Goal: Information Seeking & Learning: Learn about a topic

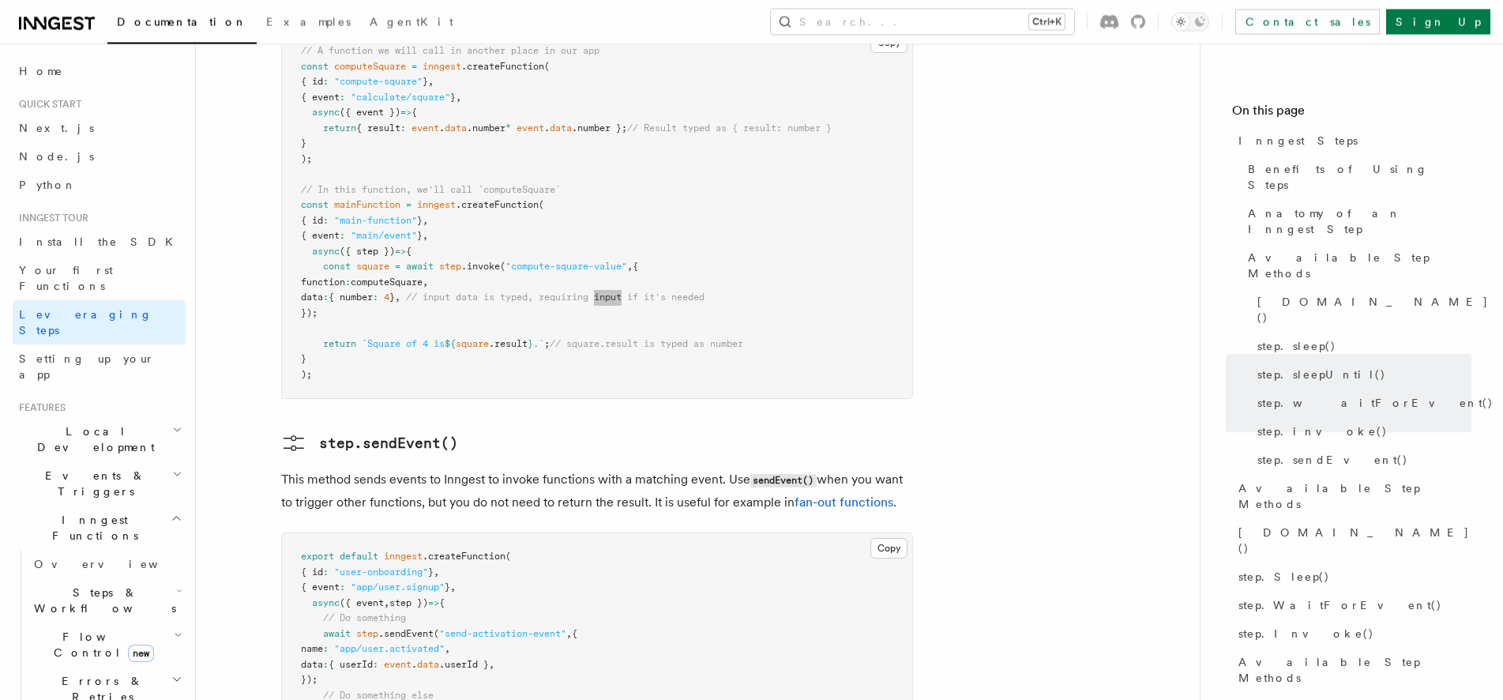
scroll to position [3034, 0]
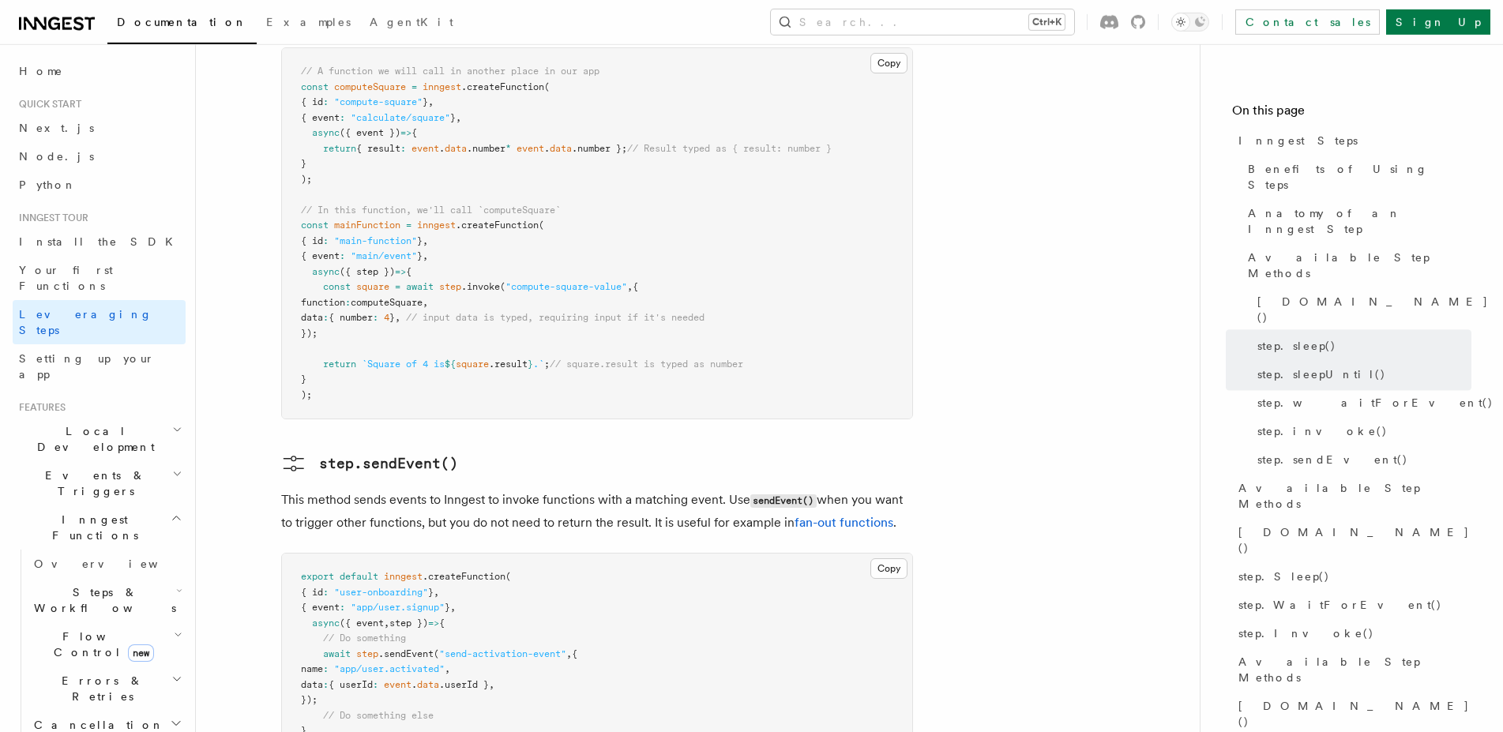
scroll to position [3223, 0]
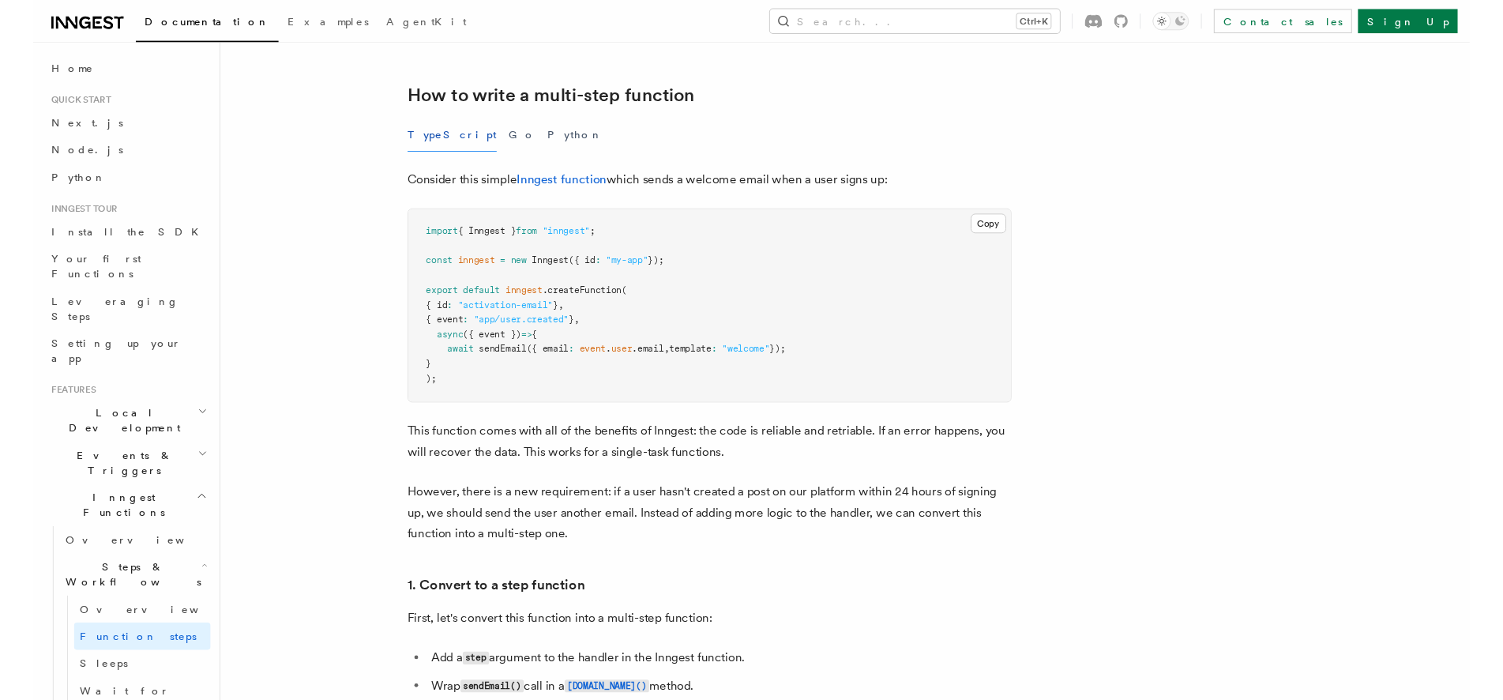
scroll to position [886, 0]
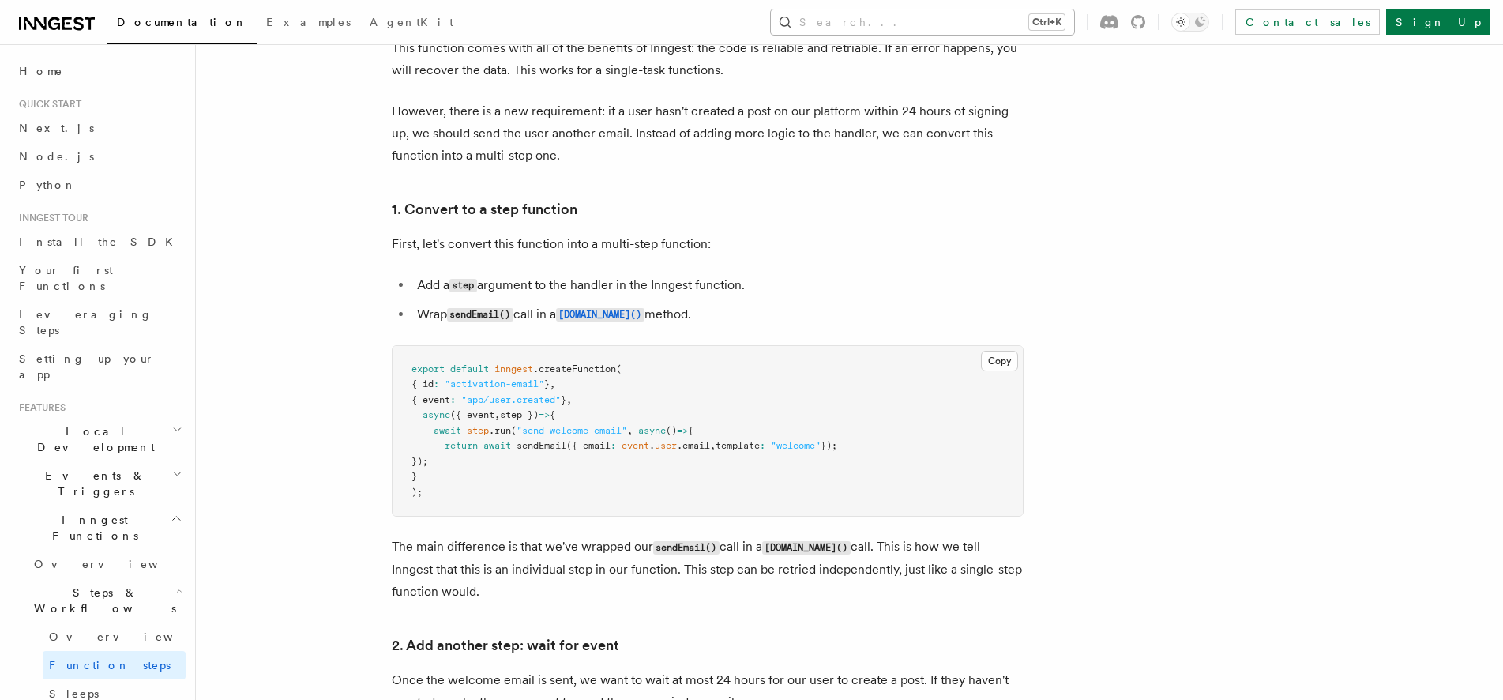
click at [1009, 18] on button "Search... Ctrl+K" at bounding box center [922, 21] width 303 height 25
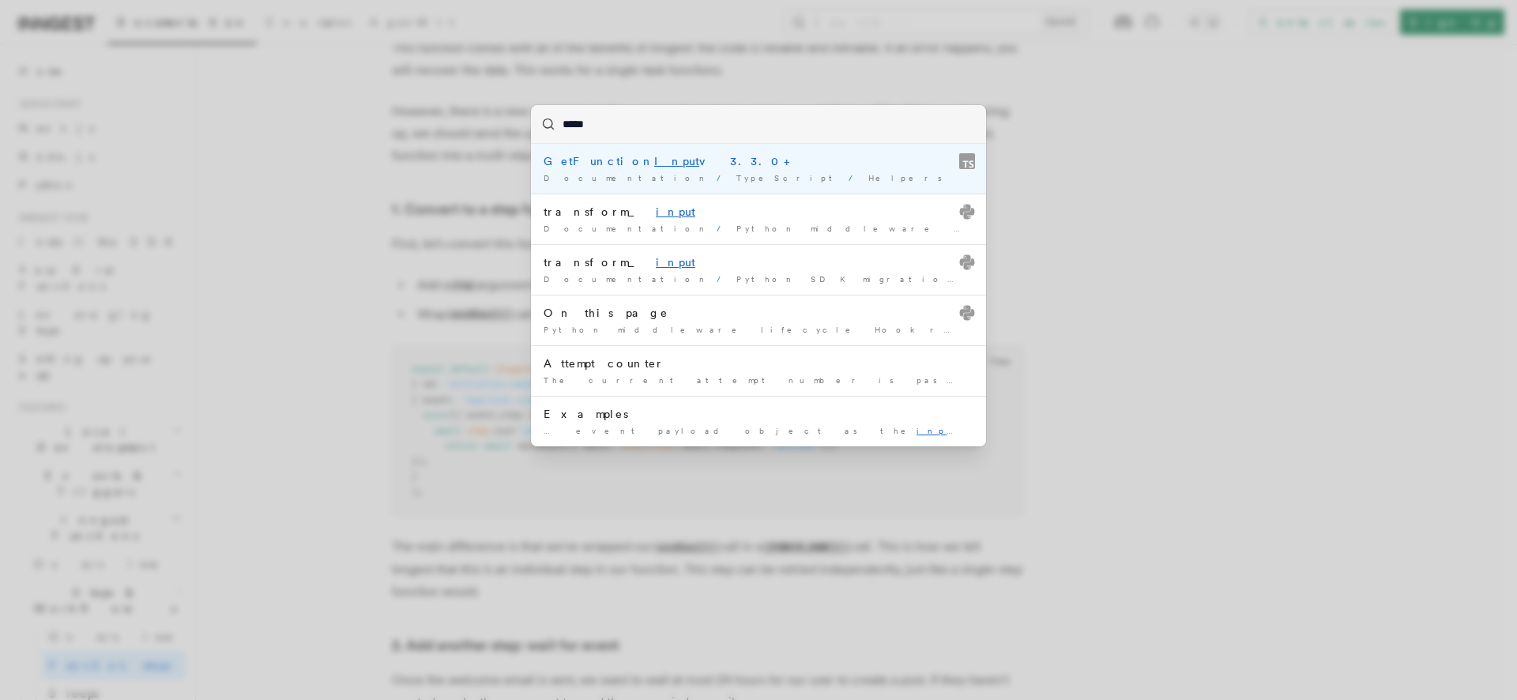
type input "*****"
click at [1303, 109] on div "***** GetFunction Input v3.3.0+ Documentation / TypeScript / Helpers / transfor…" at bounding box center [758, 350] width 1517 height 700
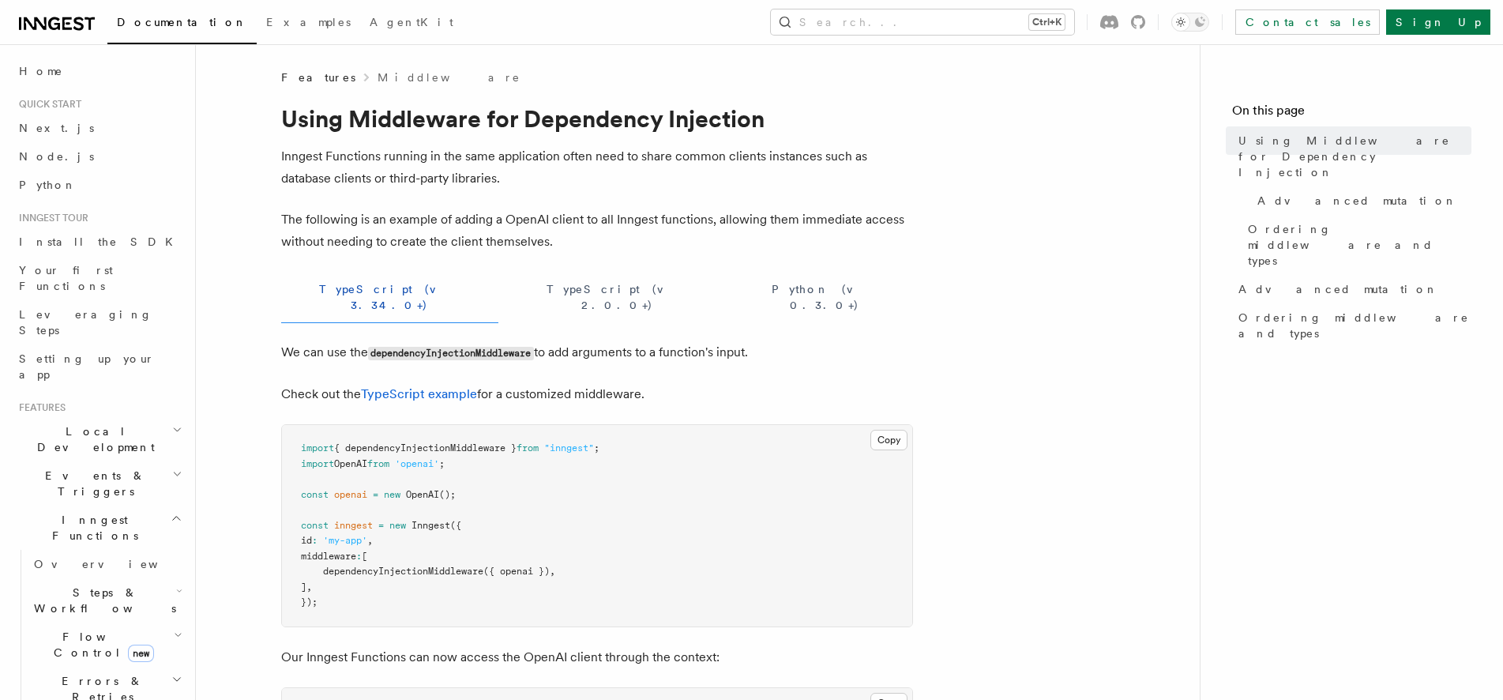
click at [335, 551] on span "middleware" at bounding box center [328, 556] width 55 height 11
click at [359, 566] on span "dependencyInjectionMiddleware" at bounding box center [403, 571] width 160 height 11
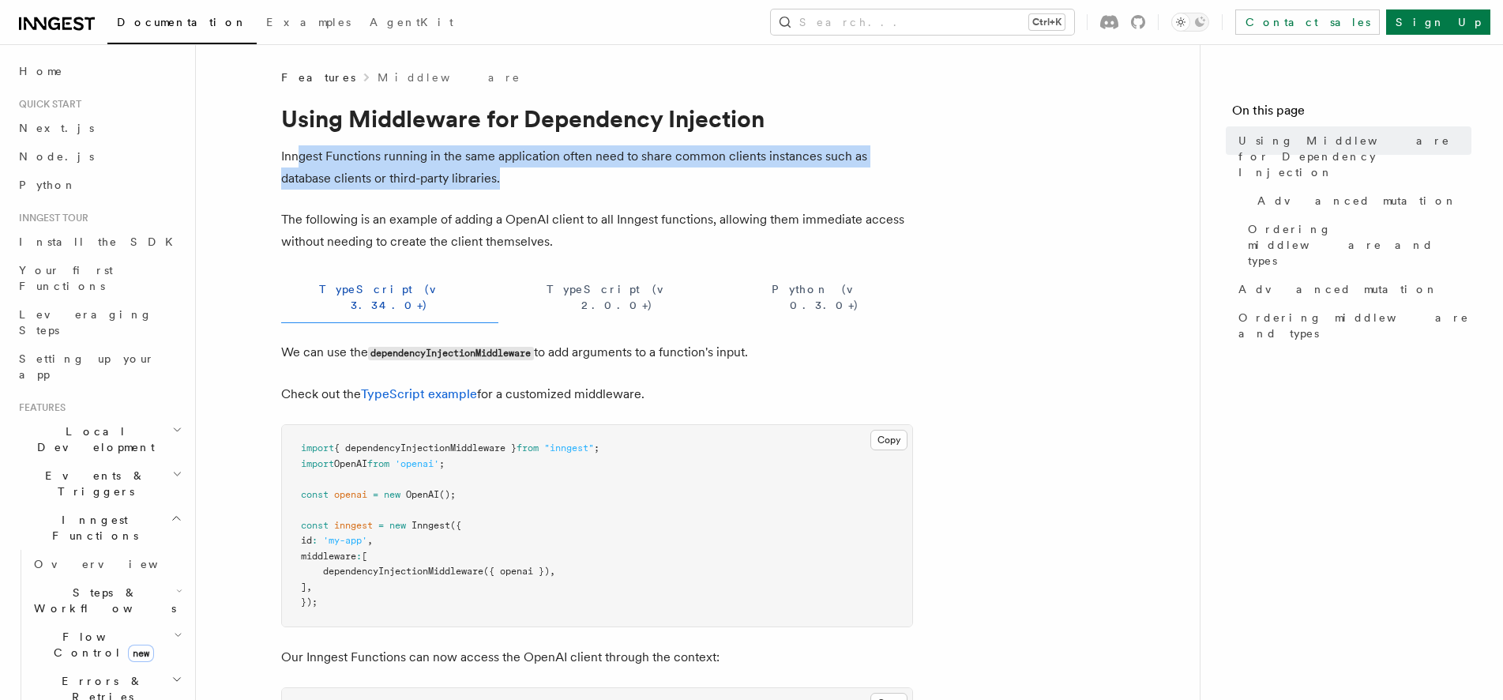
drag, startPoint x: 296, startPoint y: 152, endPoint x: 579, endPoint y: 192, distance: 285.7
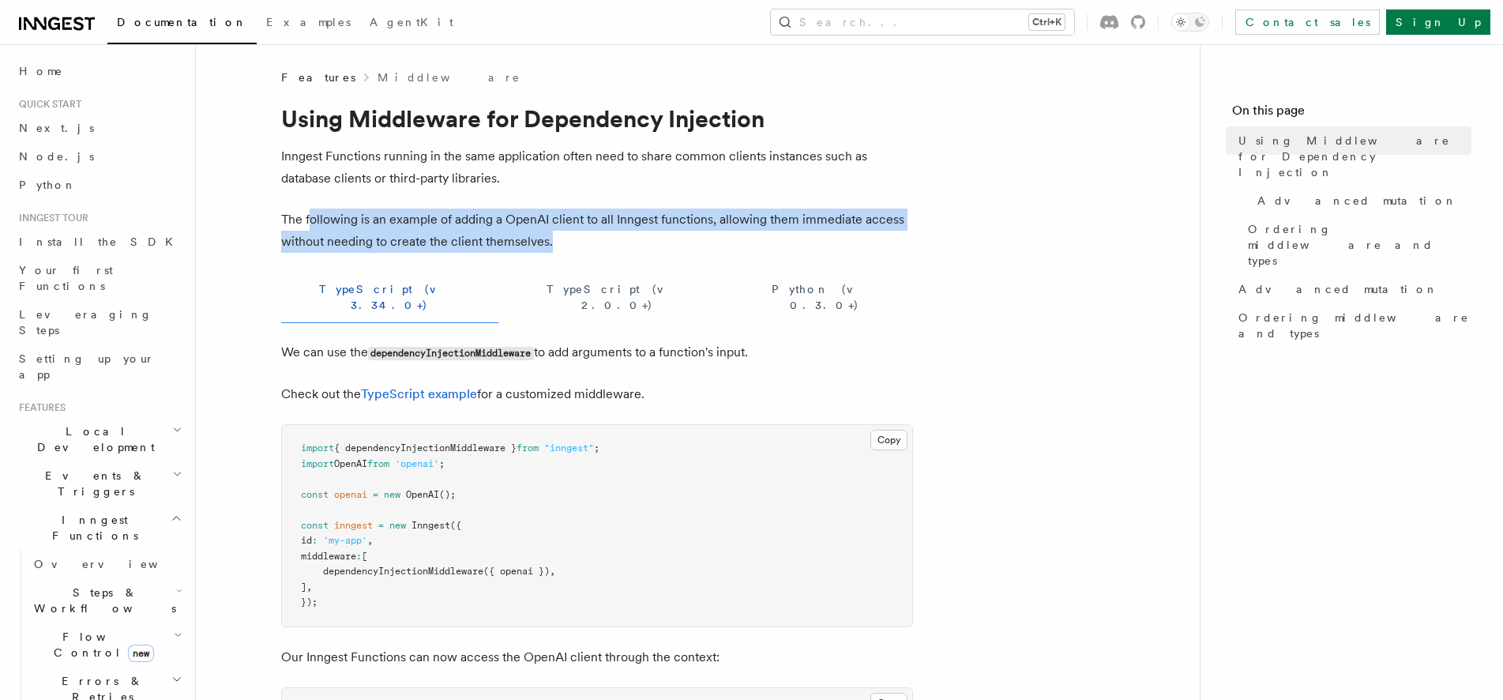
drag, startPoint x: 384, startPoint y: 224, endPoint x: 602, endPoint y: 235, distance: 218.4
click at [602, 235] on p "The following is an example of adding a OpenAI client to all Inngest functions,…" at bounding box center [597, 231] width 632 height 44
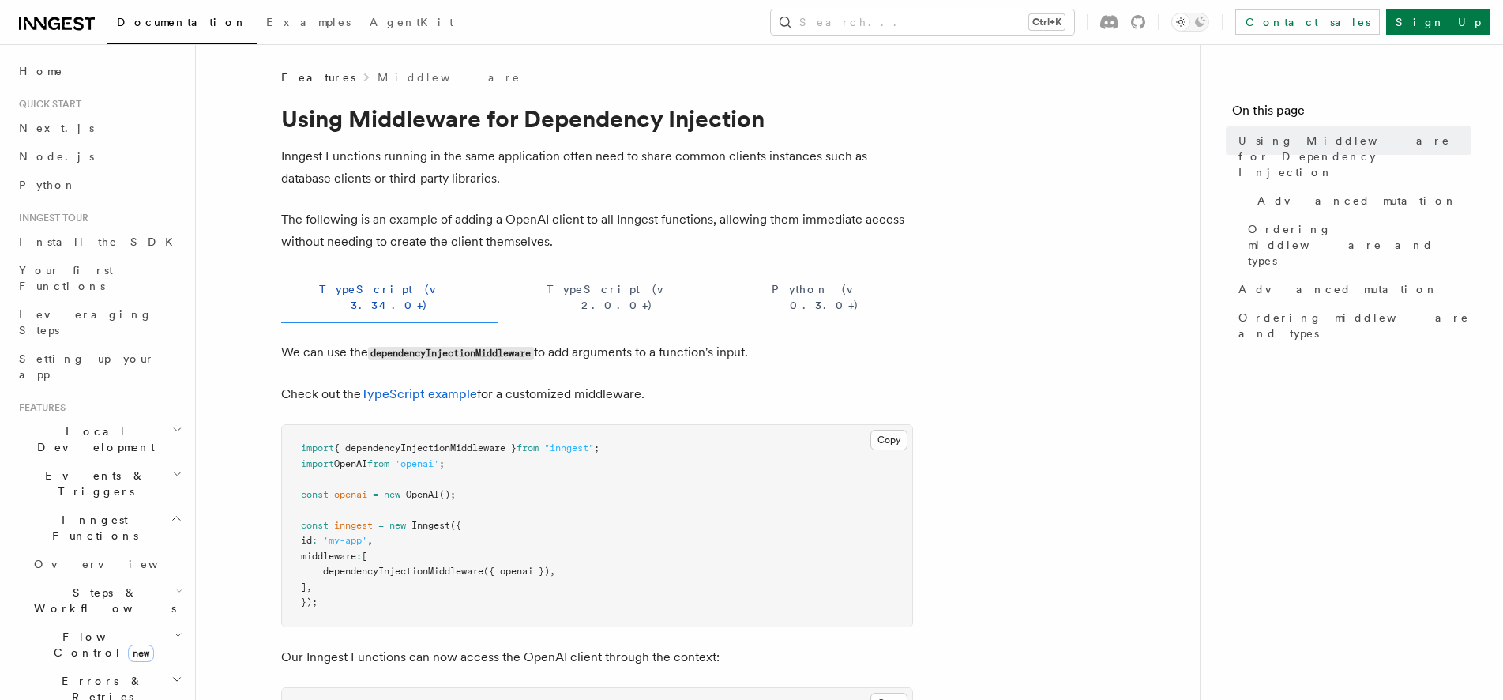
click at [602, 235] on p "The following is an example of adding a OpenAI client to all Inngest functions,…" at bounding box center [597, 231] width 632 height 44
drag, startPoint x: 275, startPoint y: 234, endPoint x: 611, endPoint y: 254, distance: 336.3
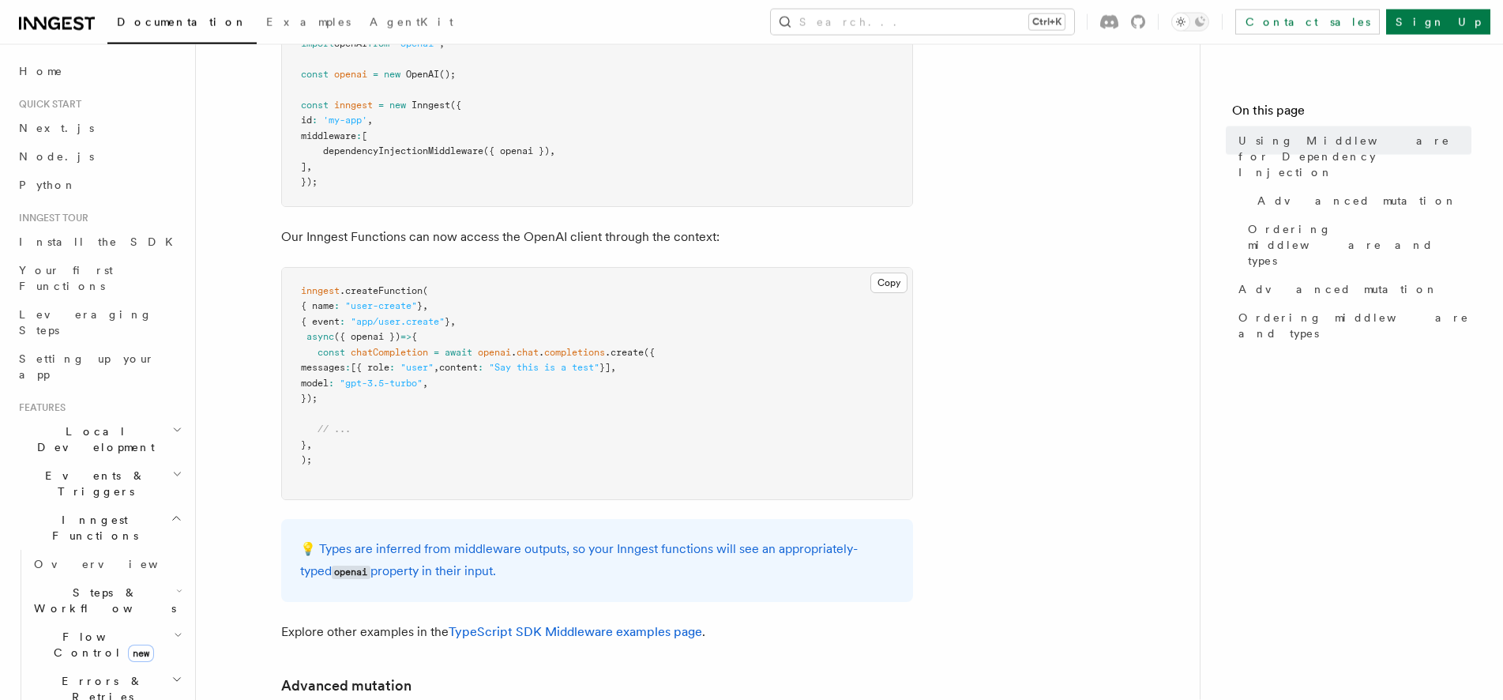
scroll to position [564, 0]
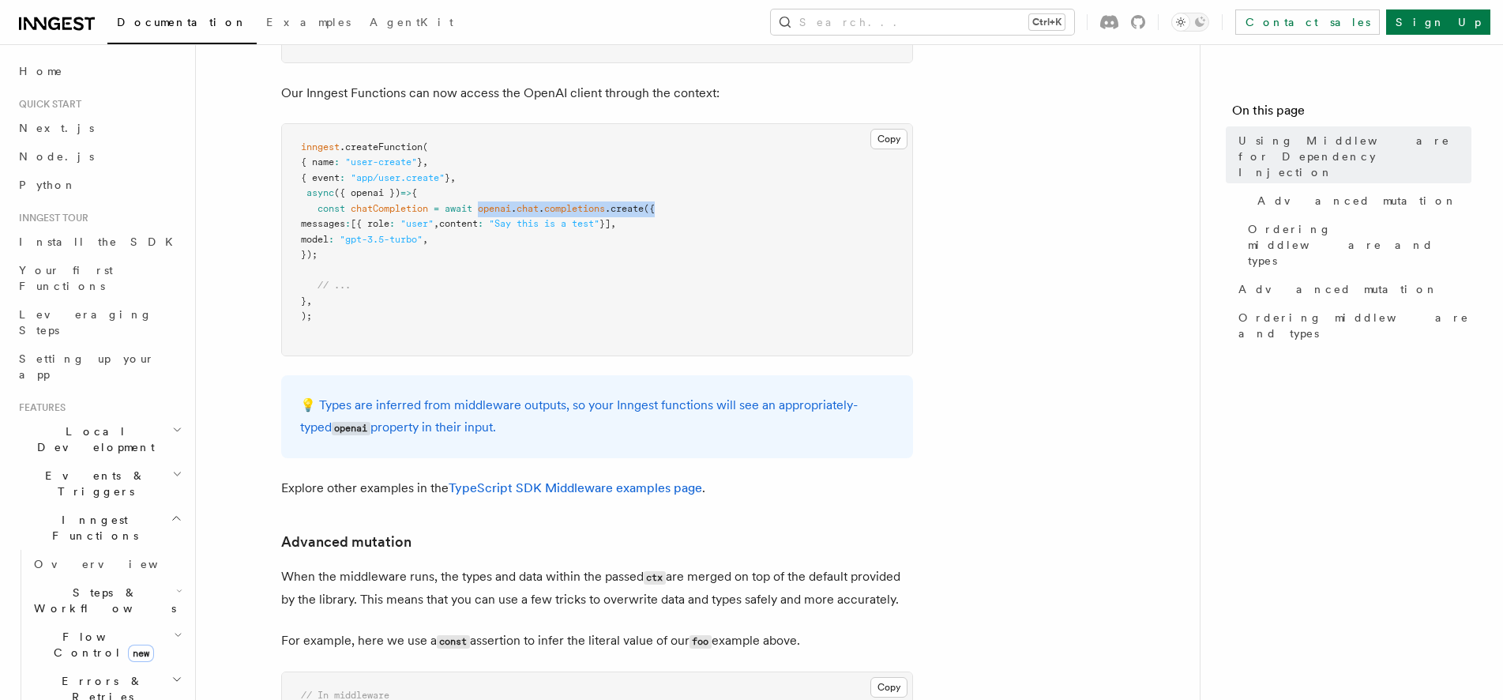
drag, startPoint x: 484, startPoint y: 193, endPoint x: 698, endPoint y: 201, distance: 213.4
click at [698, 201] on pre "inngest .createFunction ( { name : "user-create" } , { event : "app/user.create…" at bounding box center [597, 240] width 630 height 232
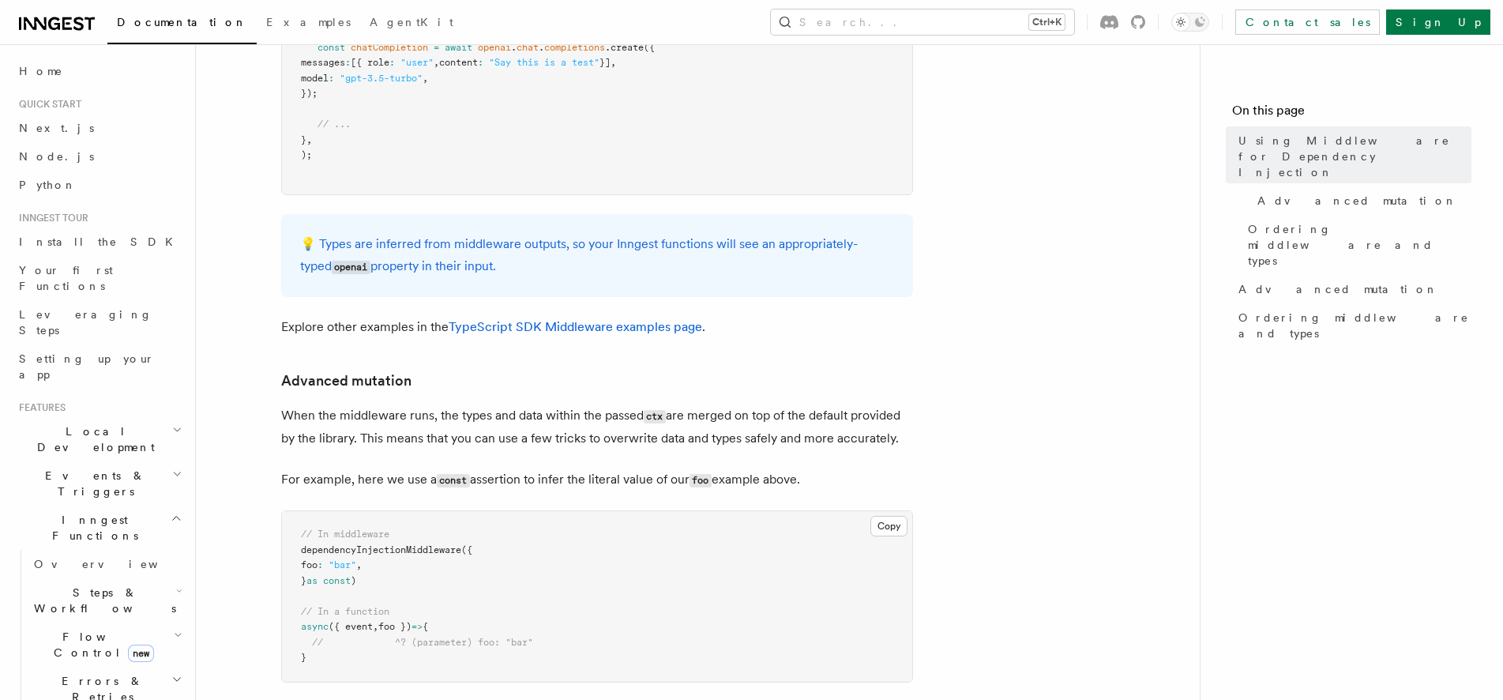
drag, startPoint x: 450, startPoint y: 399, endPoint x: 965, endPoint y: 456, distance: 517.4
click at [965, 456] on article "Features Middleware Using Middleware for Dependency Injection Inngest Functions…" at bounding box center [698, 278] width 954 height 1868
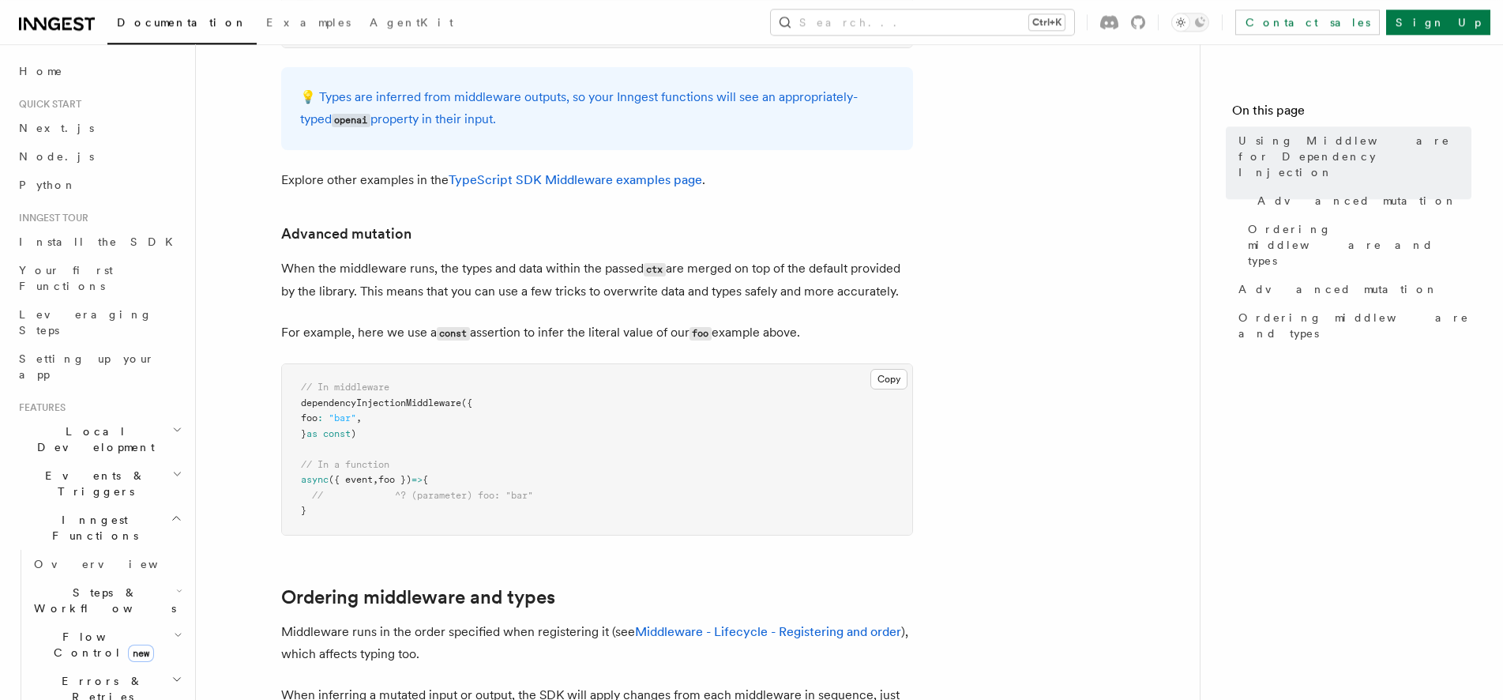
scroll to position [886, 0]
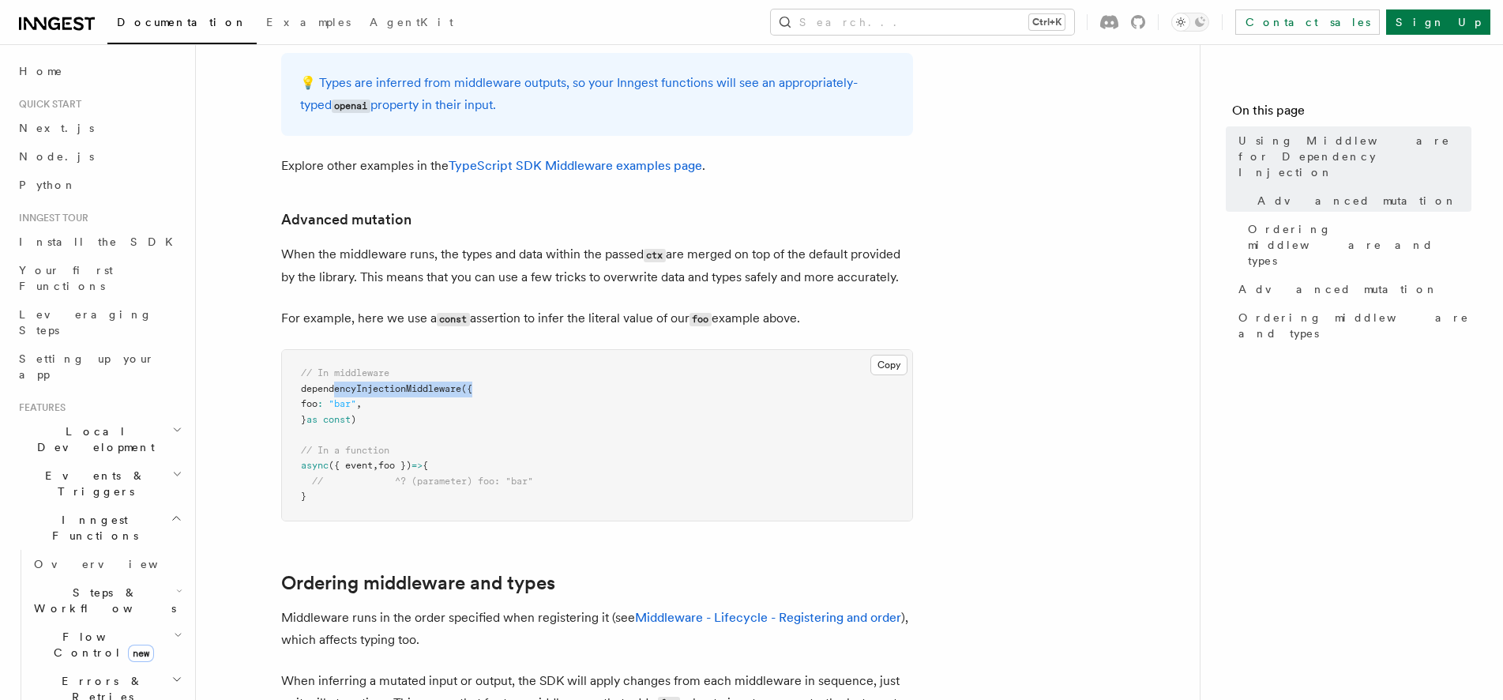
drag, startPoint x: 334, startPoint y: 374, endPoint x: 563, endPoint y: 378, distance: 229.1
click at [532, 377] on pre "// In middleware dependencyInjectionMiddleware ({ foo : "bar" , } as const ) //…" at bounding box center [597, 435] width 630 height 171
click at [563, 378] on pre "// In middleware dependencyInjectionMiddleware ({ foo : "bar" , } as const ) //…" at bounding box center [597, 435] width 630 height 171
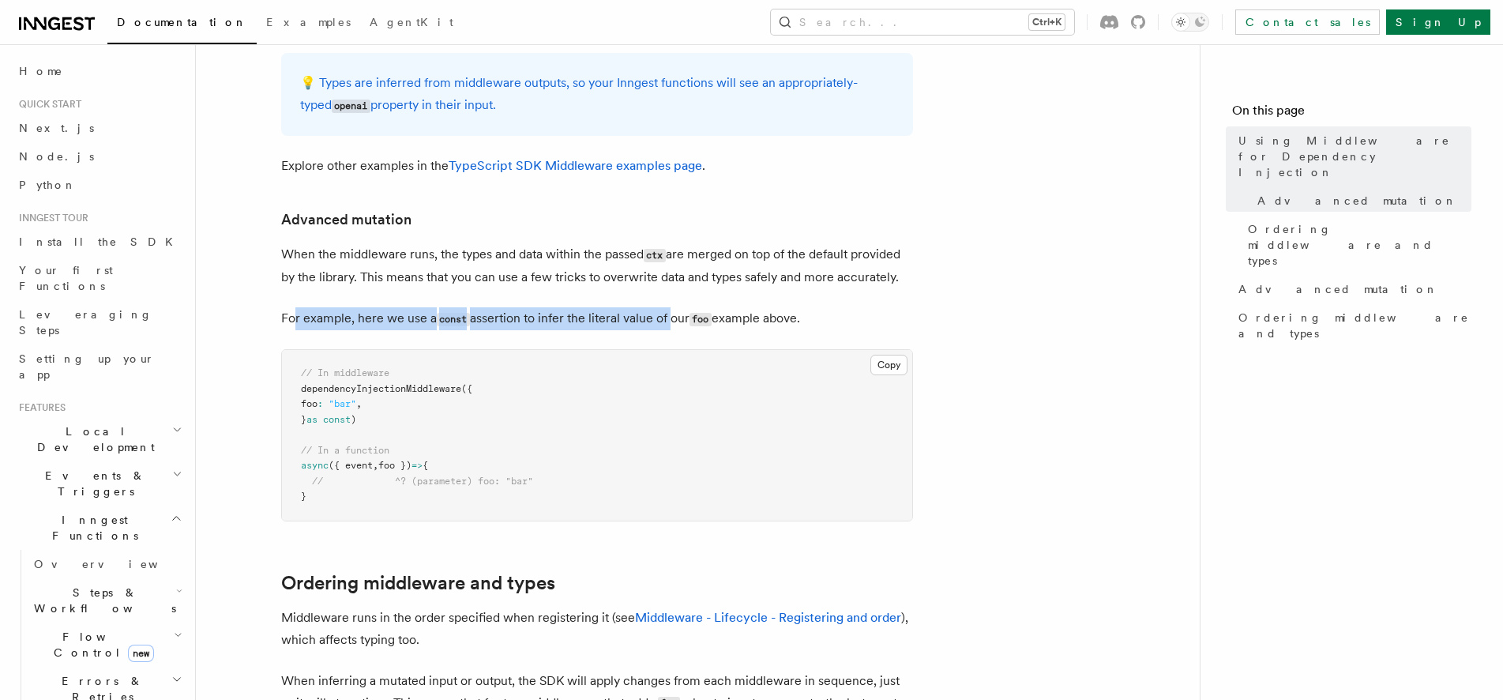
drag, startPoint x: 292, startPoint y: 296, endPoint x: 671, endPoint y: 309, distance: 380.2
click at [671, 309] on p "For example, here we use a const assertion to infer the literal value of our fo…" at bounding box center [597, 318] width 632 height 23
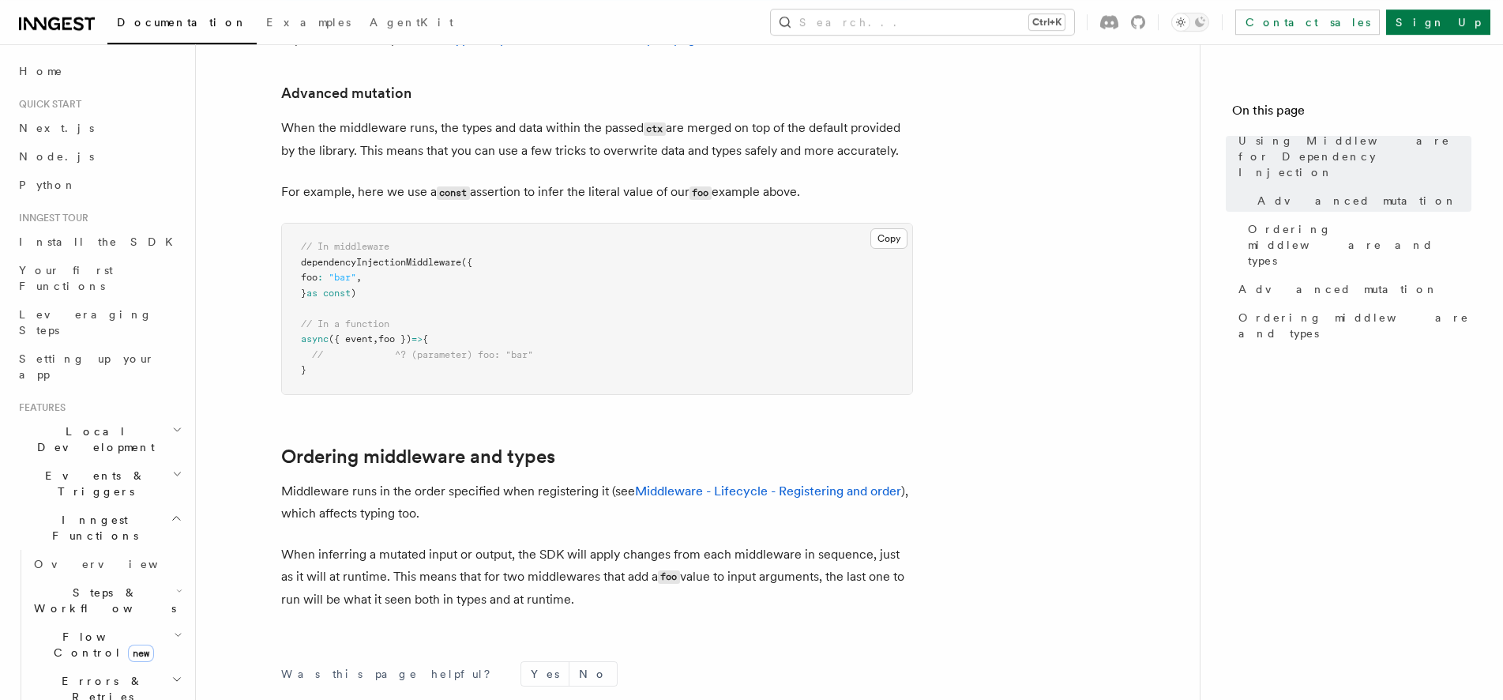
scroll to position [1048, 0]
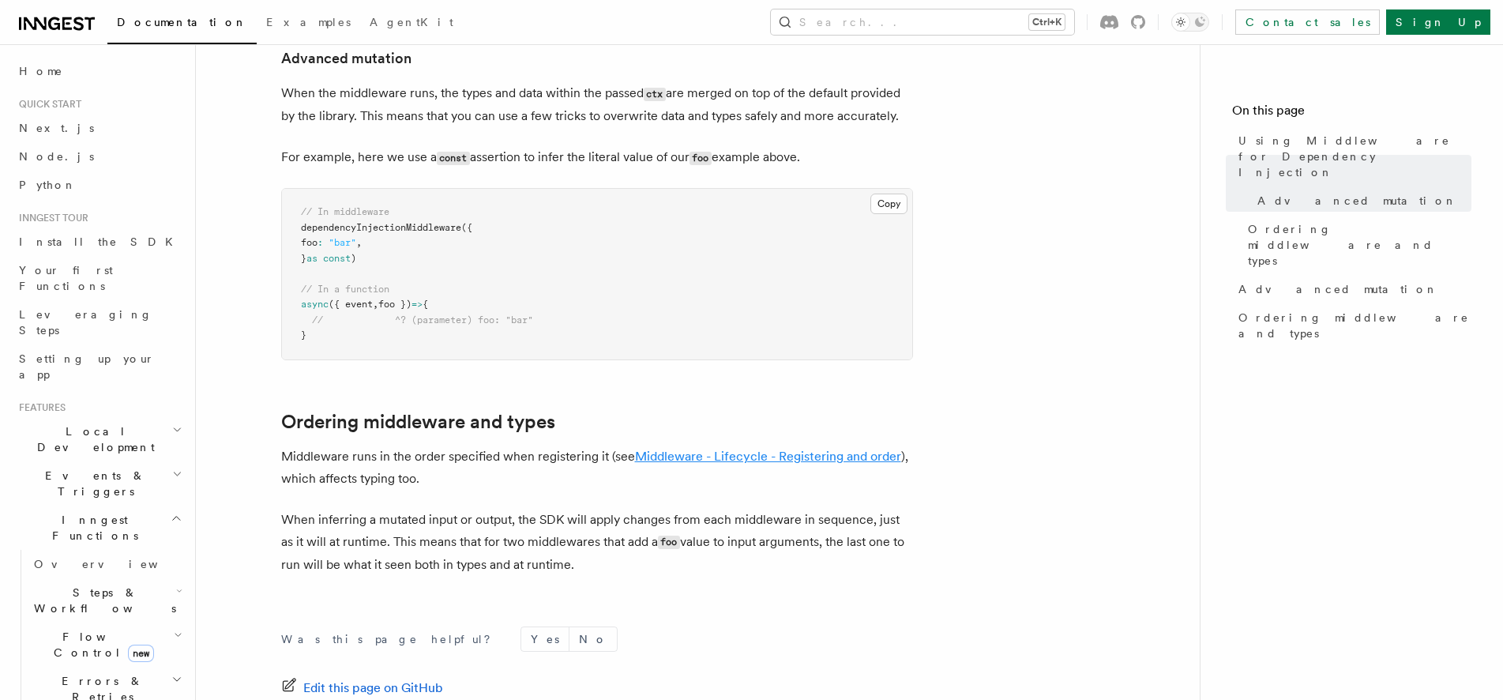
click at [716, 449] on link "Middleware - Lifecycle - Registering and order" at bounding box center [768, 456] width 266 height 15
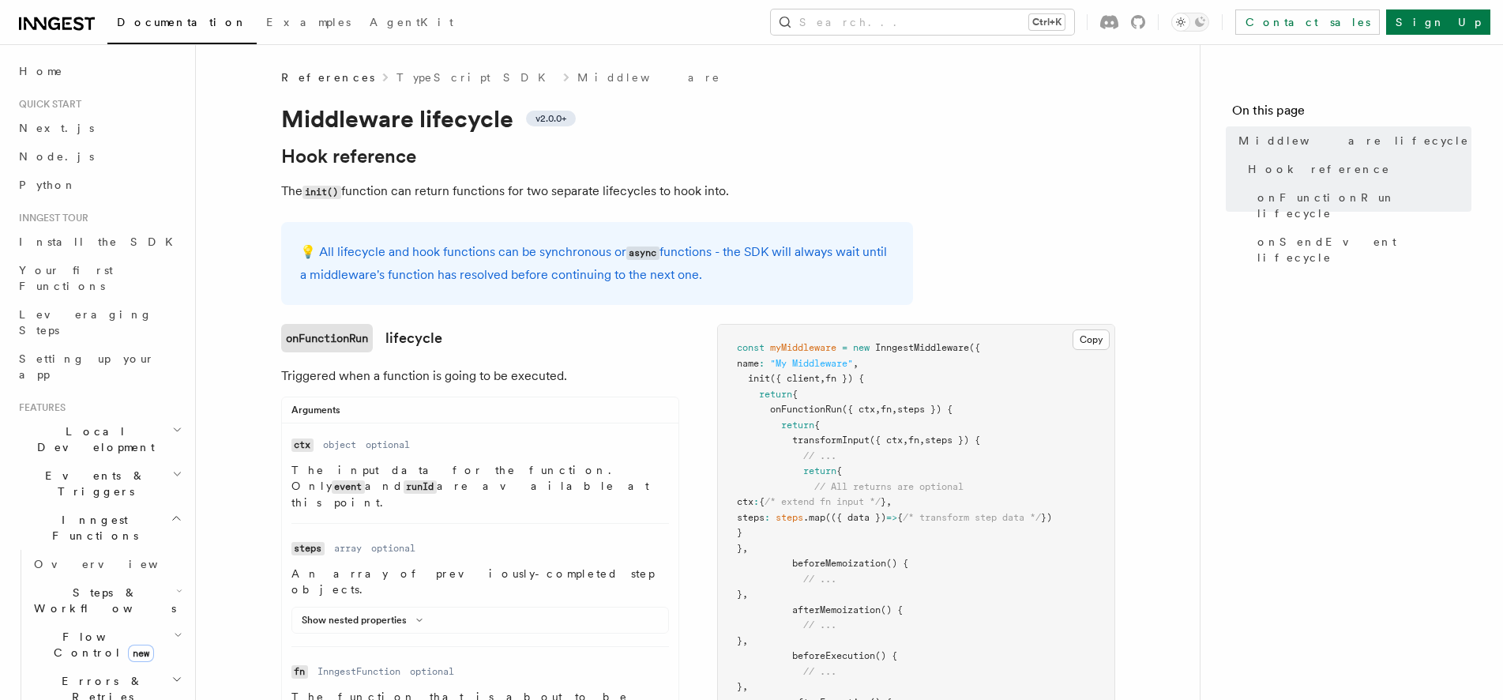
click at [537, 160] on h2 "Hook reference" at bounding box center [597, 156] width 632 height 22
drag, startPoint x: 773, startPoint y: 412, endPoint x: 999, endPoint y: 412, distance: 225.9
click at [999, 412] on pre "const myMiddleware = new InngestMiddleware ({ name : "My Middleware" , init ({ …" at bounding box center [916, 703] width 397 height 756
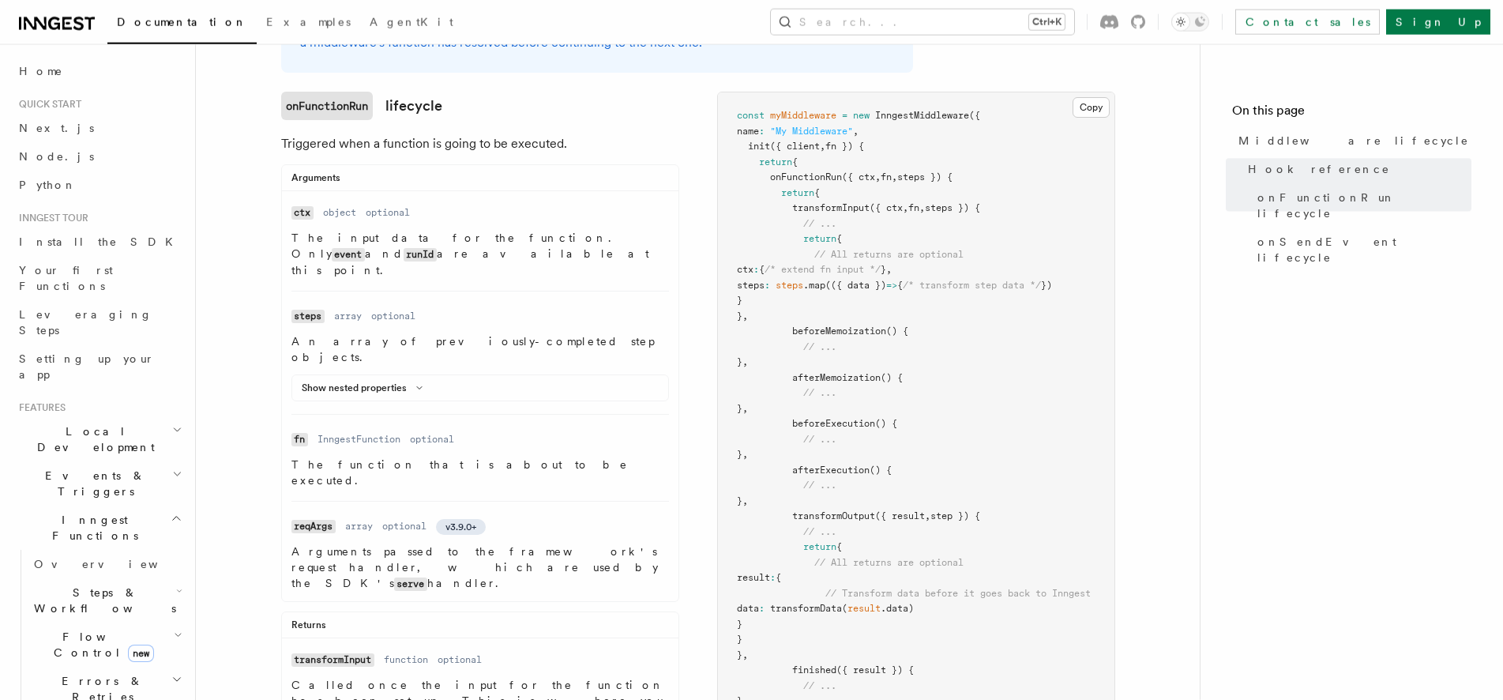
scroll to position [322, 0]
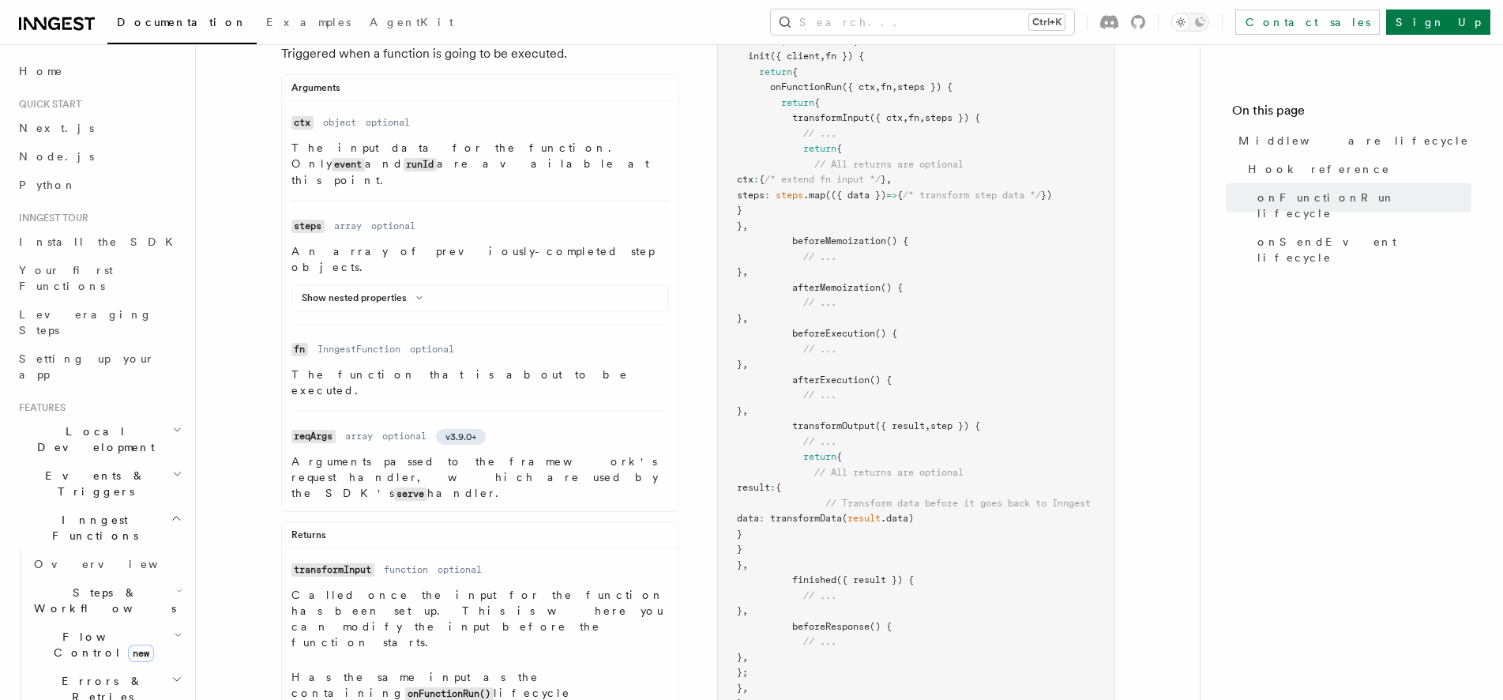
click at [831, 431] on span "transformOutput" at bounding box center [833, 425] width 83 height 11
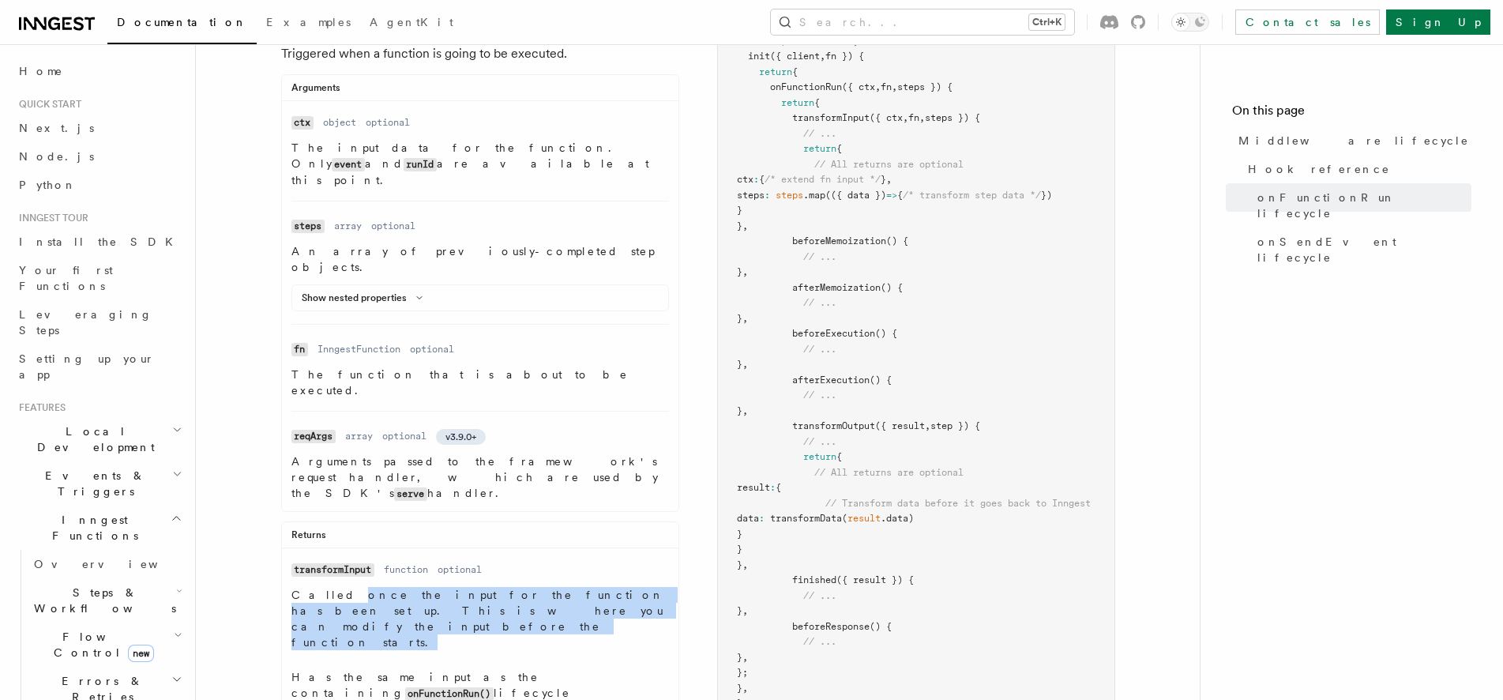
drag, startPoint x: 368, startPoint y: 532, endPoint x: 528, endPoint y: 556, distance: 161.4
click at [528, 587] on p "Called once the input for the function has been set up. This is where you can m…" at bounding box center [481, 618] width 378 height 63
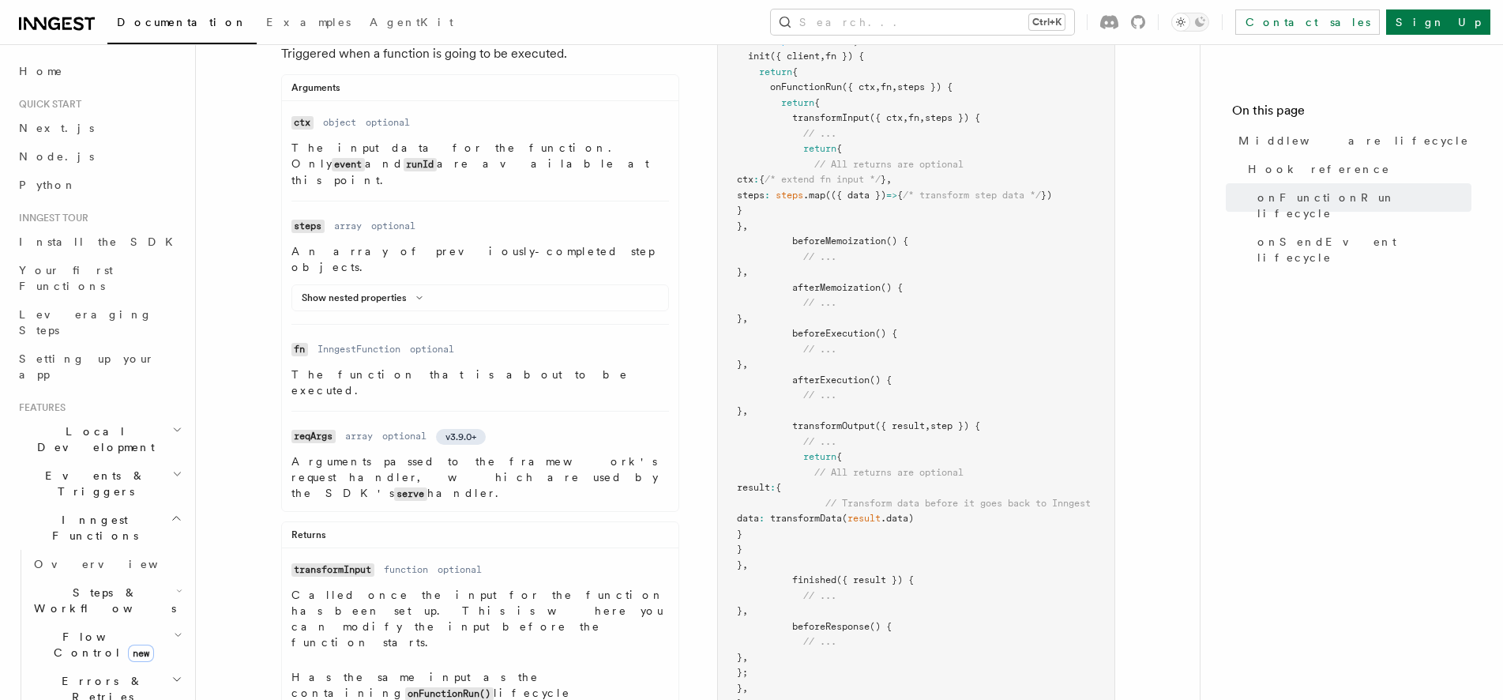
click at [528, 587] on p "Called once the input for the function has been set up. This is where you can m…" at bounding box center [481, 618] width 378 height 63
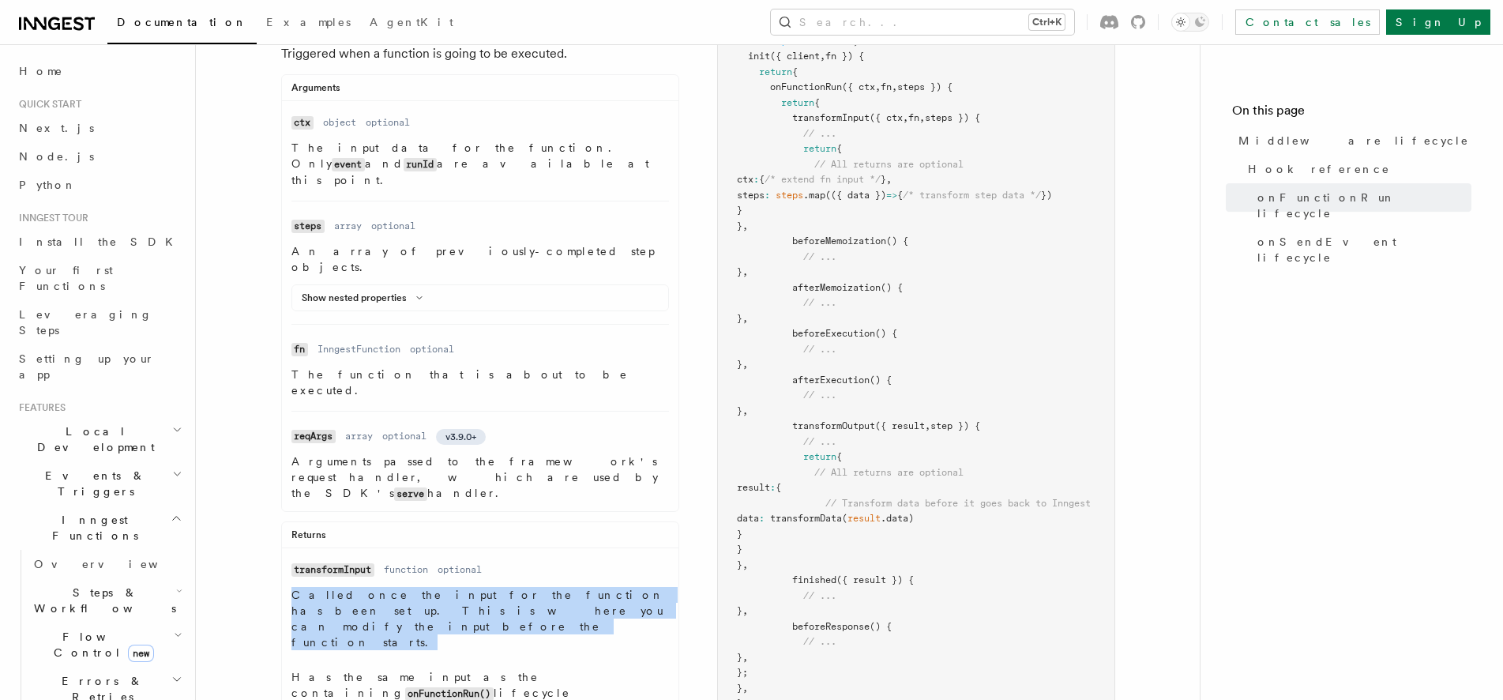
drag, startPoint x: 520, startPoint y: 551, endPoint x: 288, endPoint y: 532, distance: 232.3
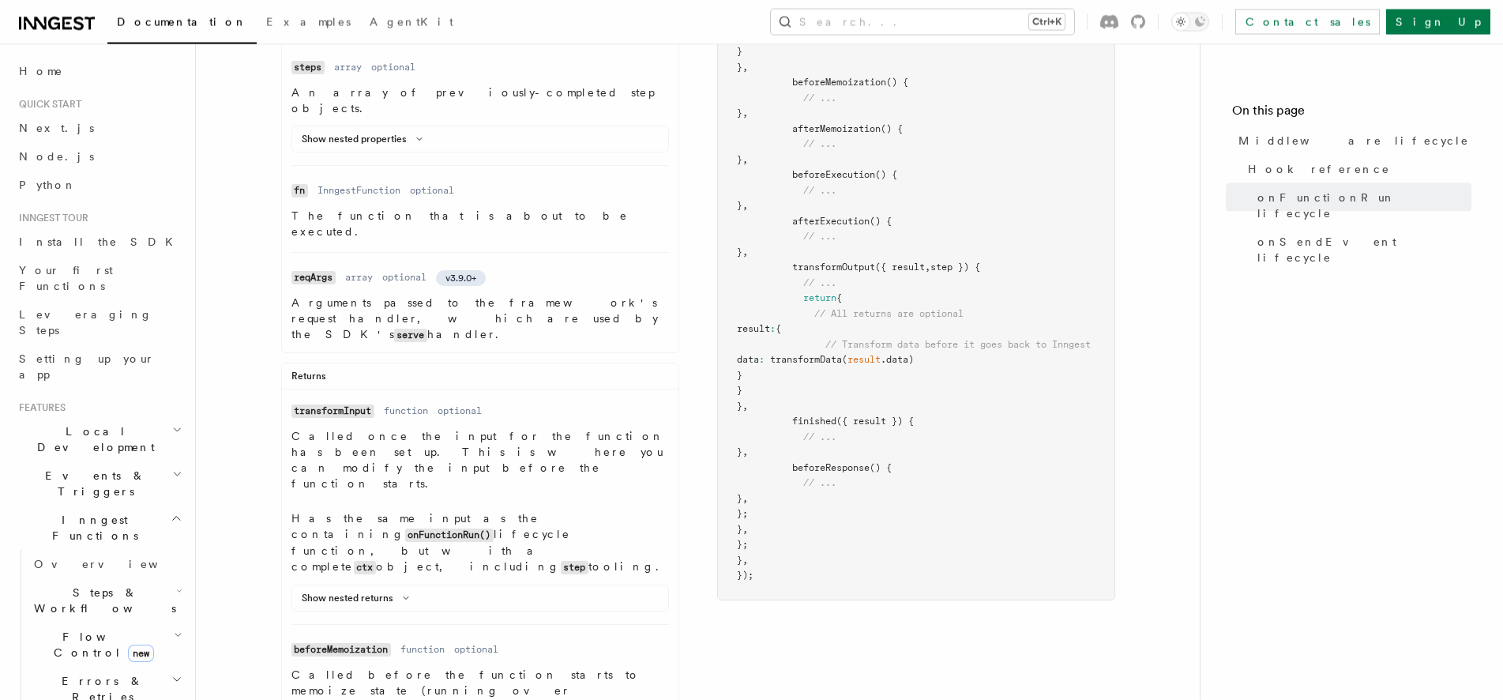
scroll to position [483, 0]
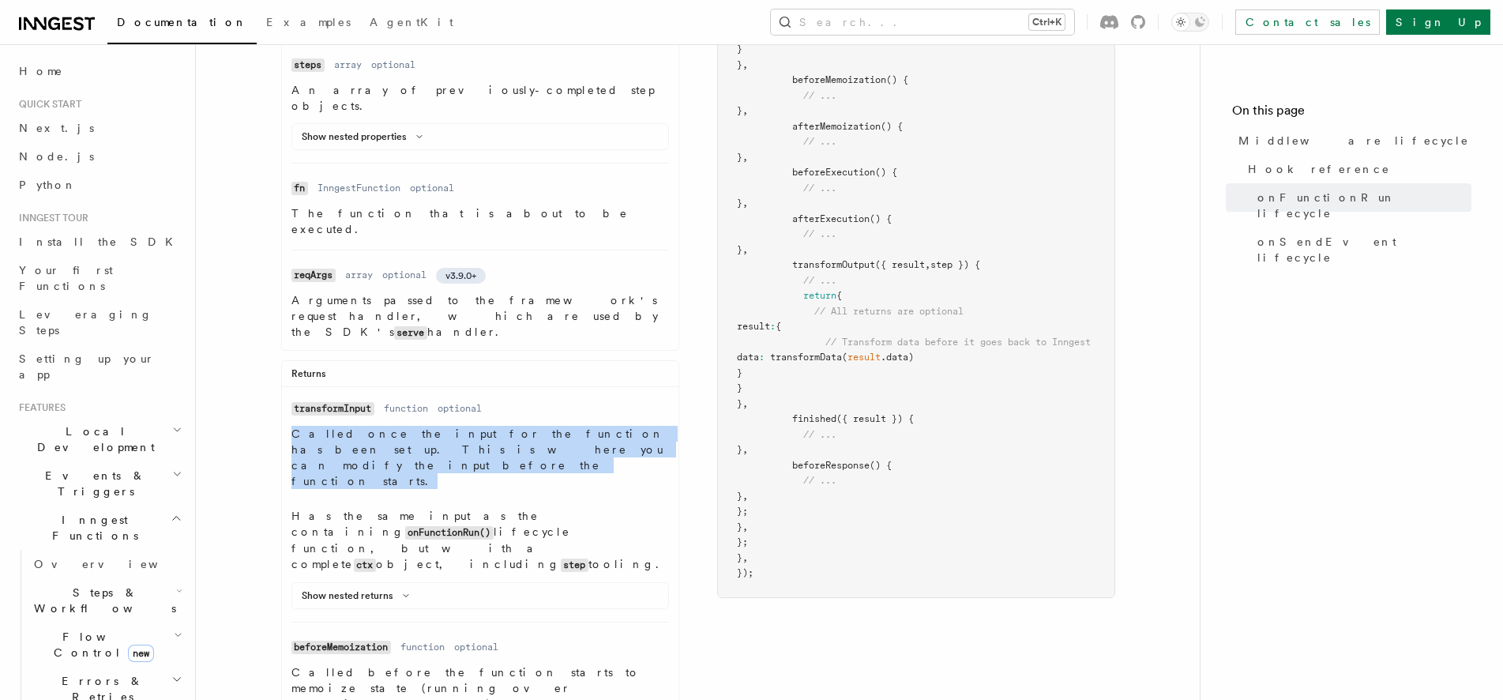
drag, startPoint x: 292, startPoint y: 375, endPoint x: 571, endPoint y: 391, distance: 279.3
click at [571, 426] on p "Called once the input for the function has been set up. This is where you can m…" at bounding box center [481, 457] width 378 height 63
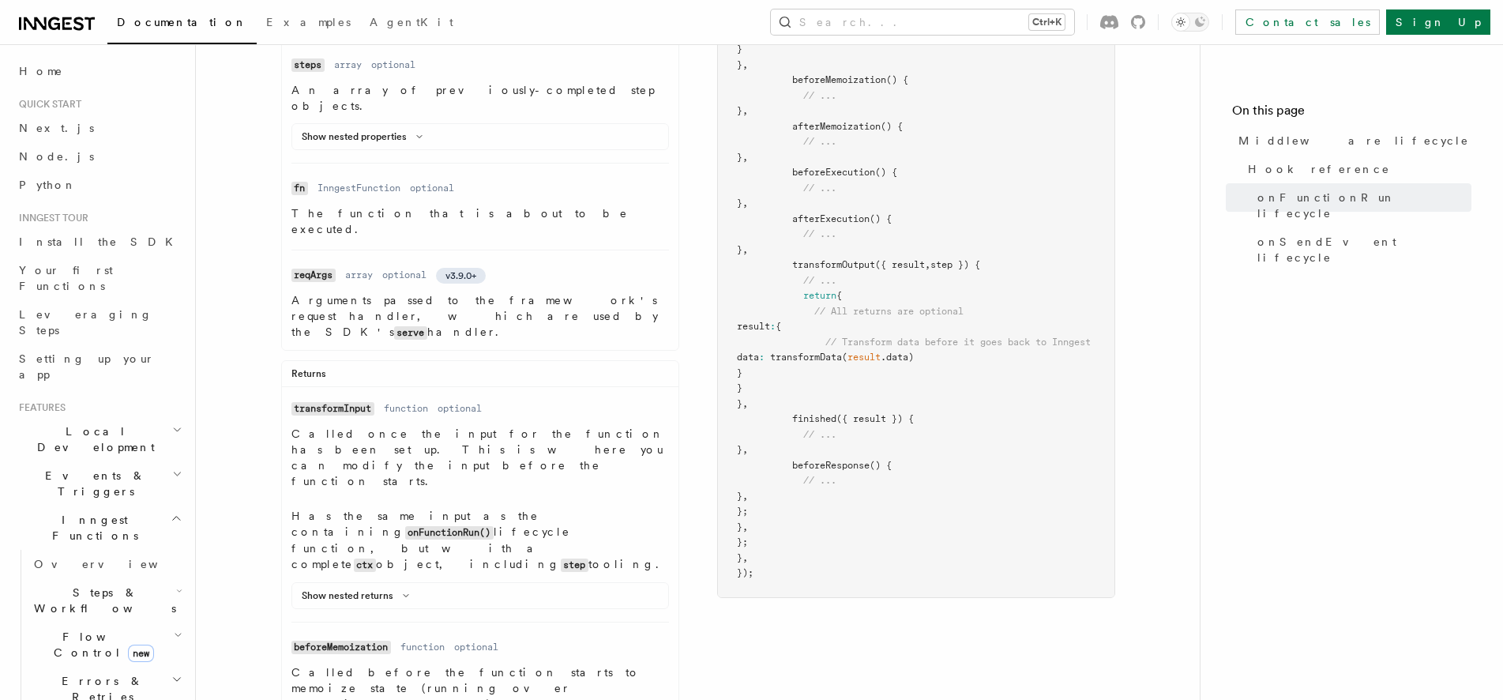
click at [571, 426] on p "Called once the input for the function has been set up. This is where you can m…" at bounding box center [481, 457] width 378 height 63
drag, startPoint x: 287, startPoint y: 423, endPoint x: 459, endPoint y: 418, distance: 172.3
click at [459, 508] on p "Has the same input as the containing onFunctionRun() lifecycle function, but wi…" at bounding box center [481, 540] width 378 height 65
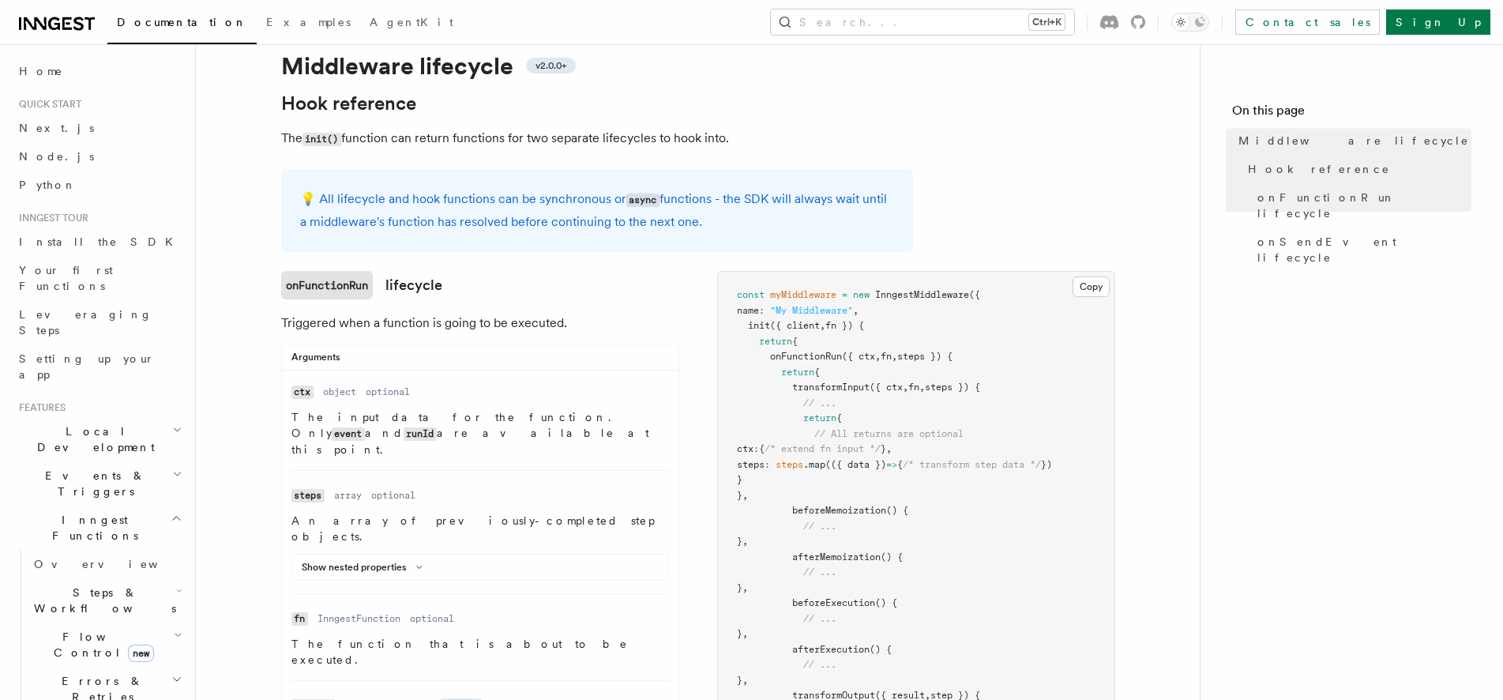
scroll to position [0, 0]
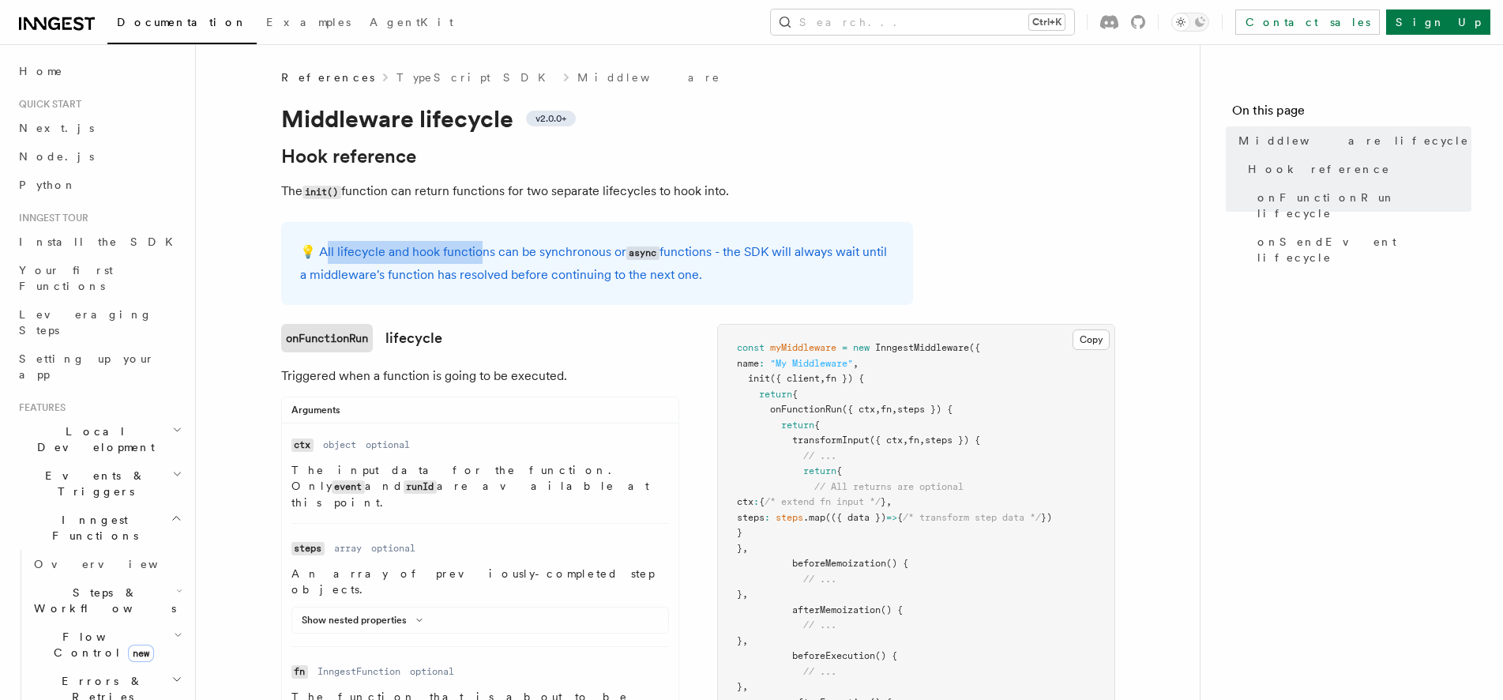
drag, startPoint x: 324, startPoint y: 248, endPoint x: 483, endPoint y: 255, distance: 158.9
click at [482, 255] on p "💡 All lifecycle and hook functions can be synchronous or async functions - the …" at bounding box center [597, 263] width 594 height 45
click at [483, 255] on p "💡 All lifecycle and hook functions can be synchronous or async functions - the …" at bounding box center [597, 263] width 594 height 45
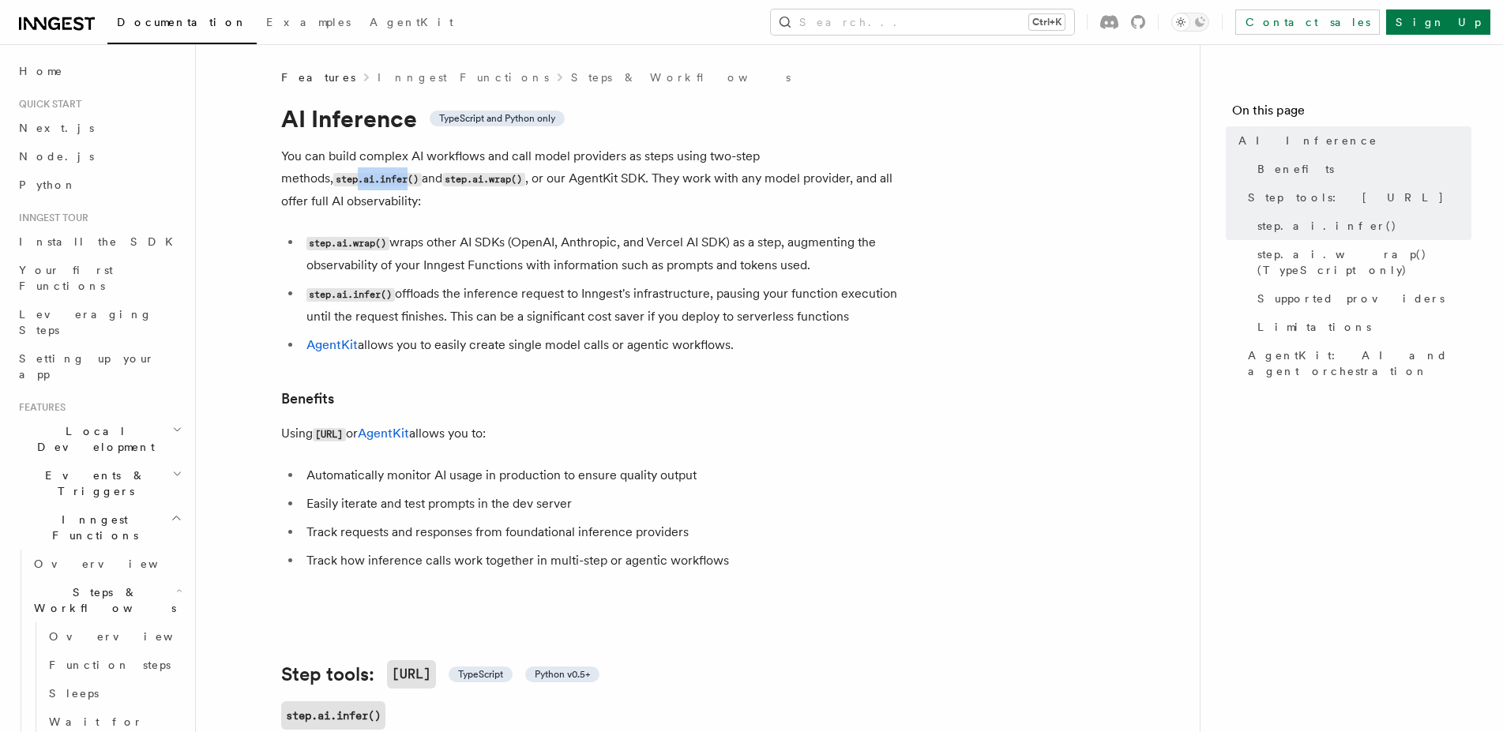
drag, startPoint x: 846, startPoint y: 160, endPoint x: 893, endPoint y: 164, distance: 47.6
click at [422, 173] on code "step.ai.infer()" at bounding box center [377, 179] width 88 height 13
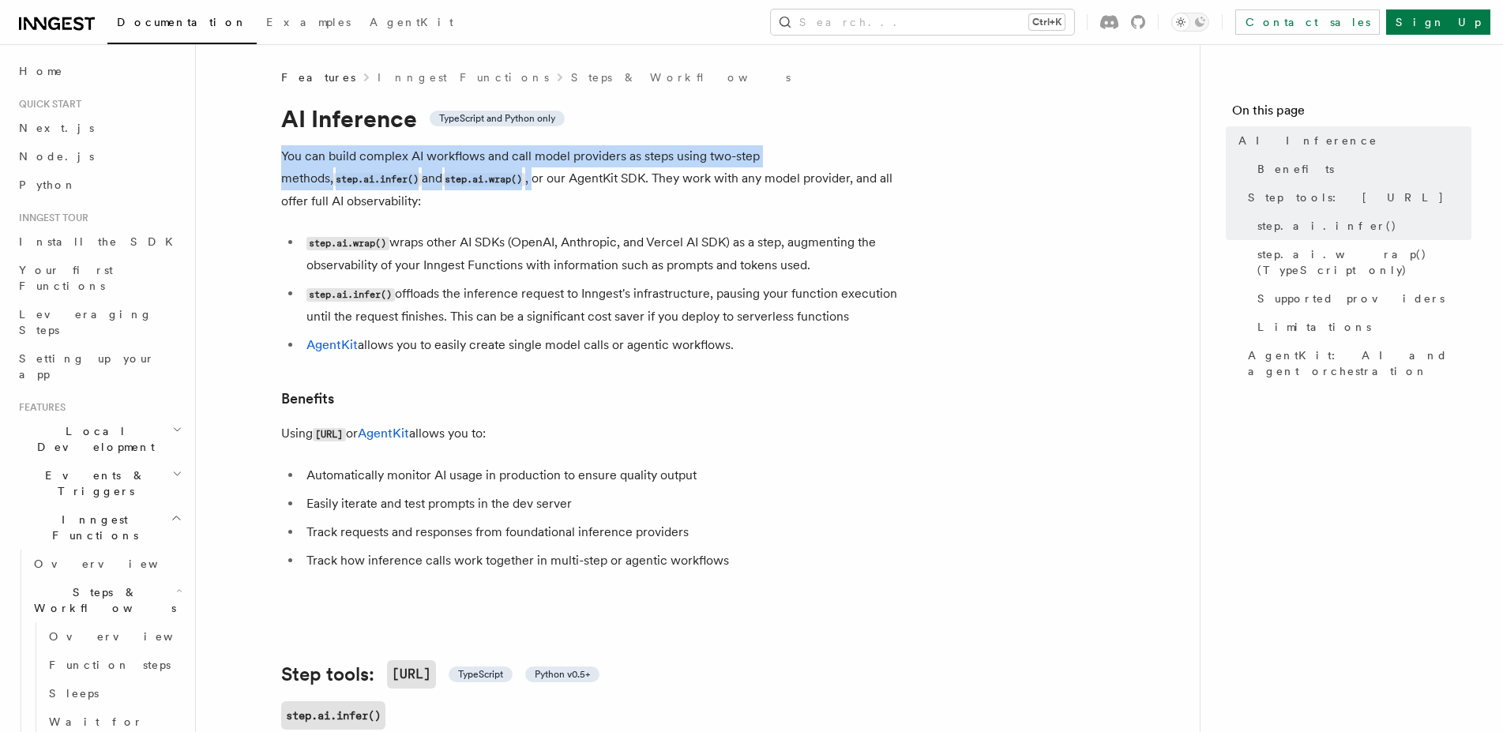
drag, startPoint x: 261, startPoint y: 149, endPoint x: 397, endPoint y: 178, distance: 138.8
click at [398, 178] on p "You can build complex AI workflows and call model providers as steps using two-…" at bounding box center [597, 178] width 632 height 67
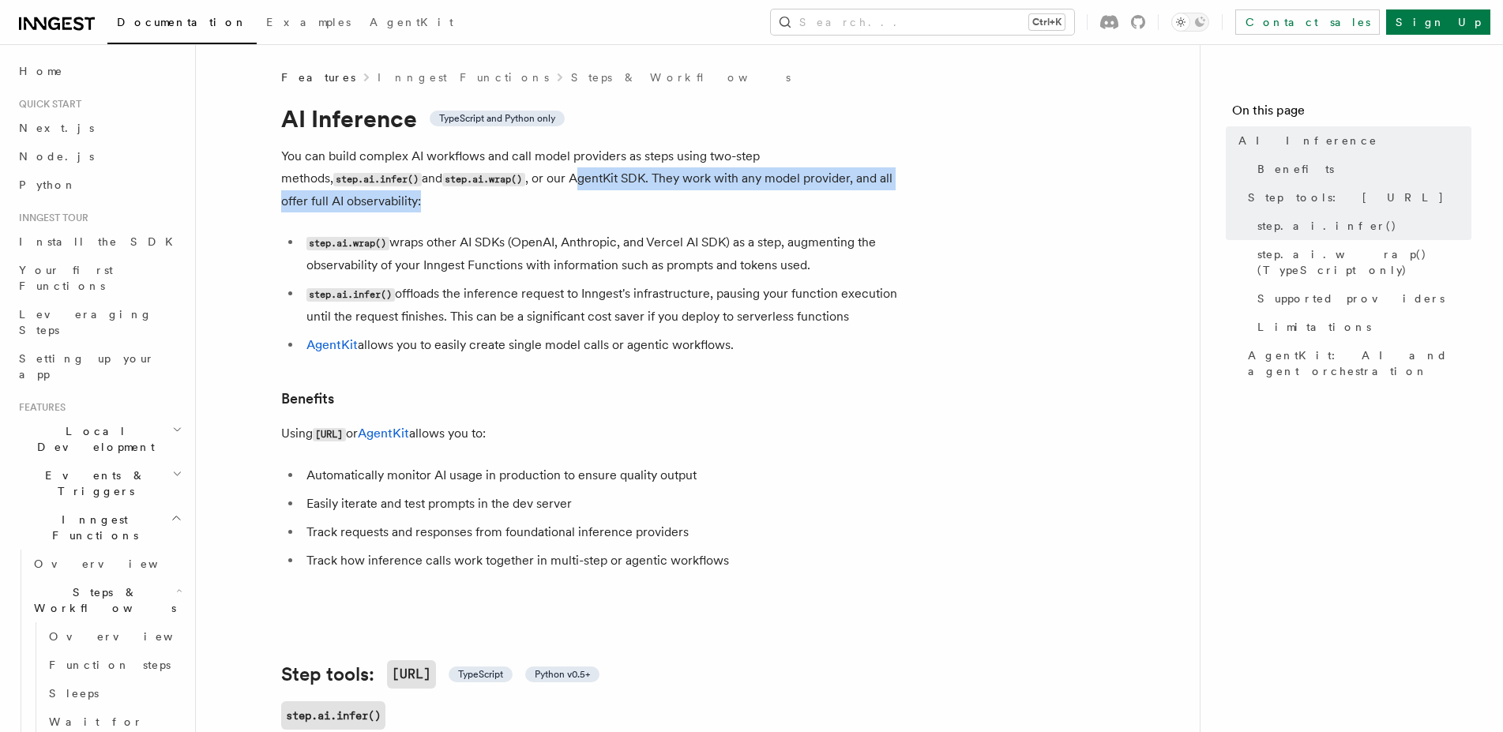
drag, startPoint x: 451, startPoint y: 179, endPoint x: 945, endPoint y: 194, distance: 494.0
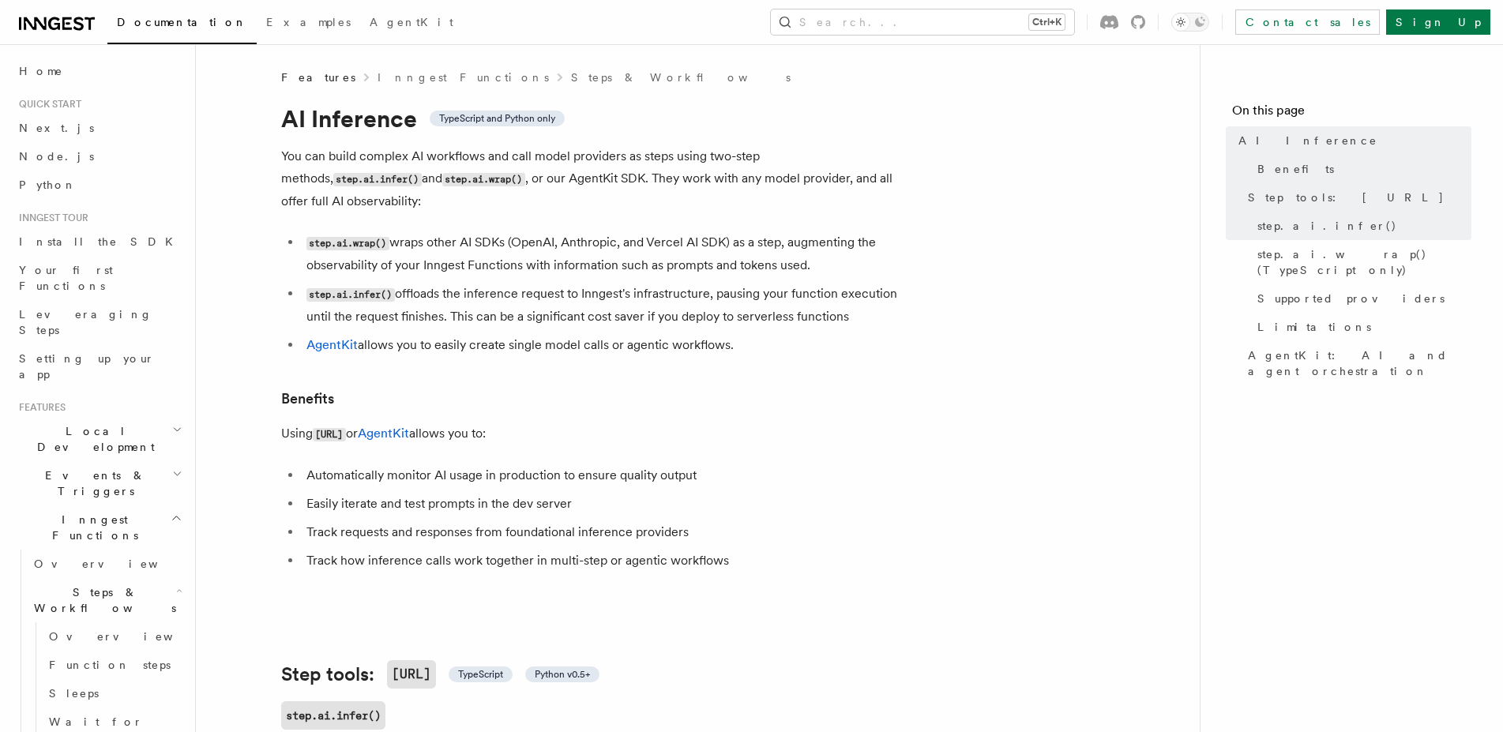
drag, startPoint x: 660, startPoint y: 182, endPoint x: 953, endPoint y: 171, distance: 293.3
drag, startPoint x: 513, startPoint y: 219, endPoint x: 942, endPoint y: 255, distance: 430.5
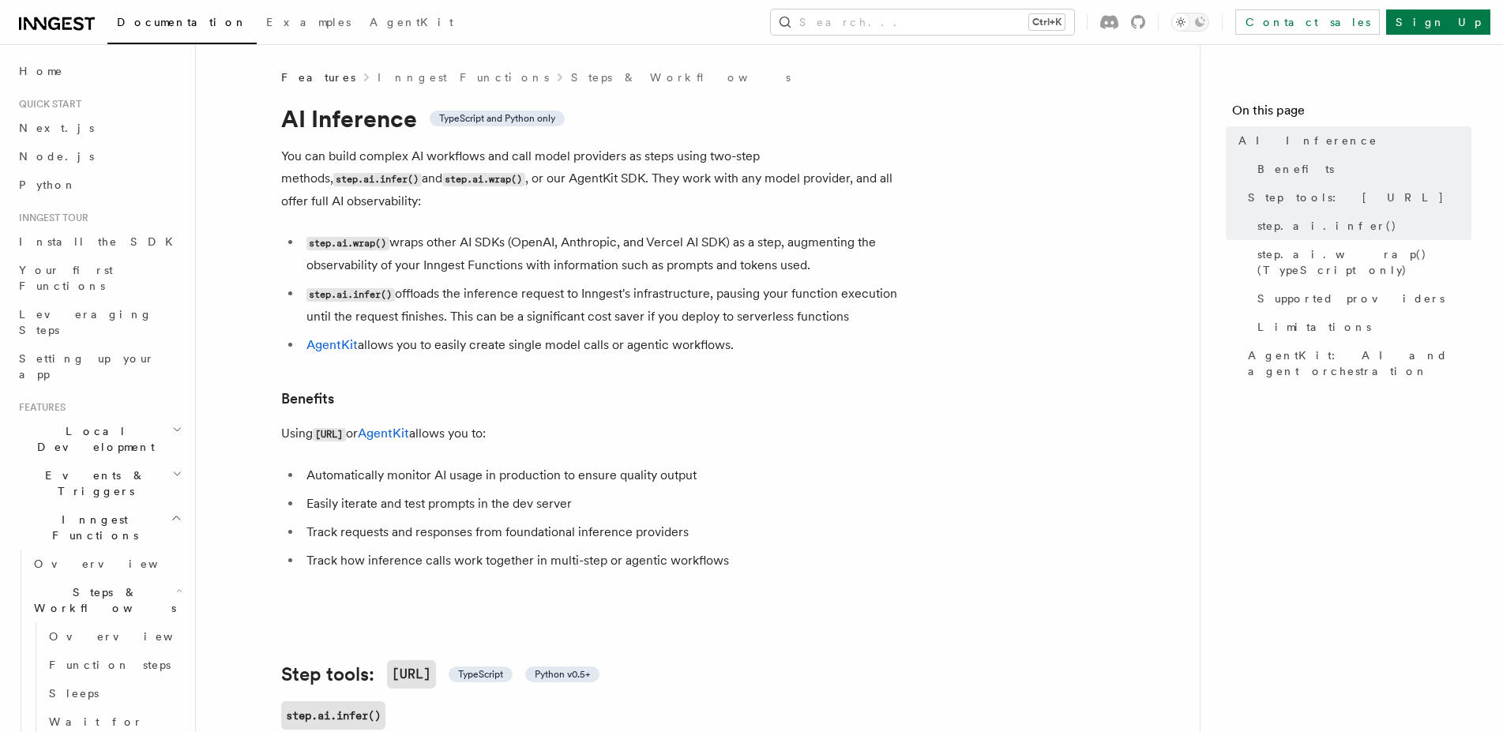
drag, startPoint x: 297, startPoint y: 415, endPoint x: 675, endPoint y: 411, distance: 378.4
click at [675, 423] on p "Using [URL] or AgentKit allows you to:" at bounding box center [597, 434] width 632 height 23
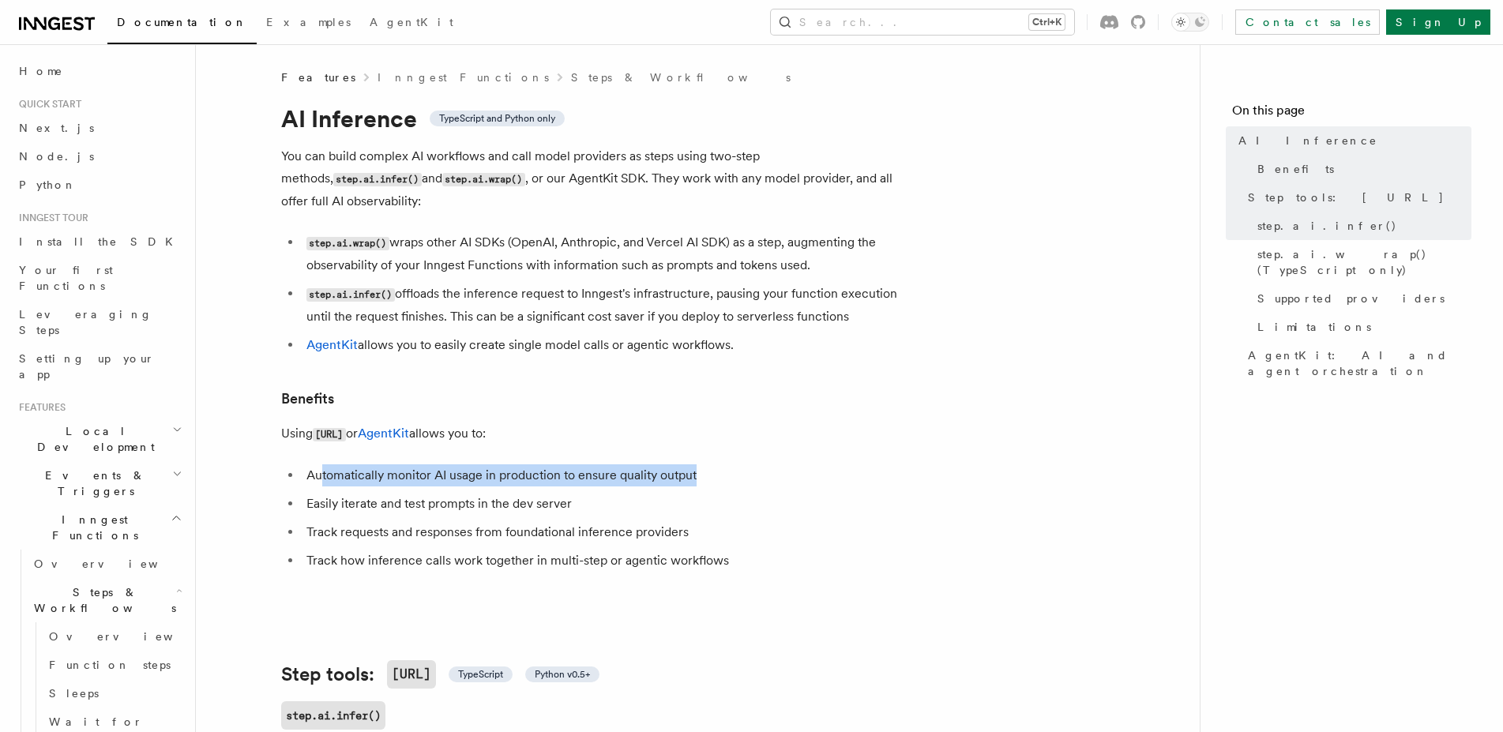
drag, startPoint x: 321, startPoint y: 458, endPoint x: 848, endPoint y: 454, distance: 527.7
click at [781, 465] on li "Automatically monitor AI usage in production to ensure quality output" at bounding box center [607, 476] width 611 height 22
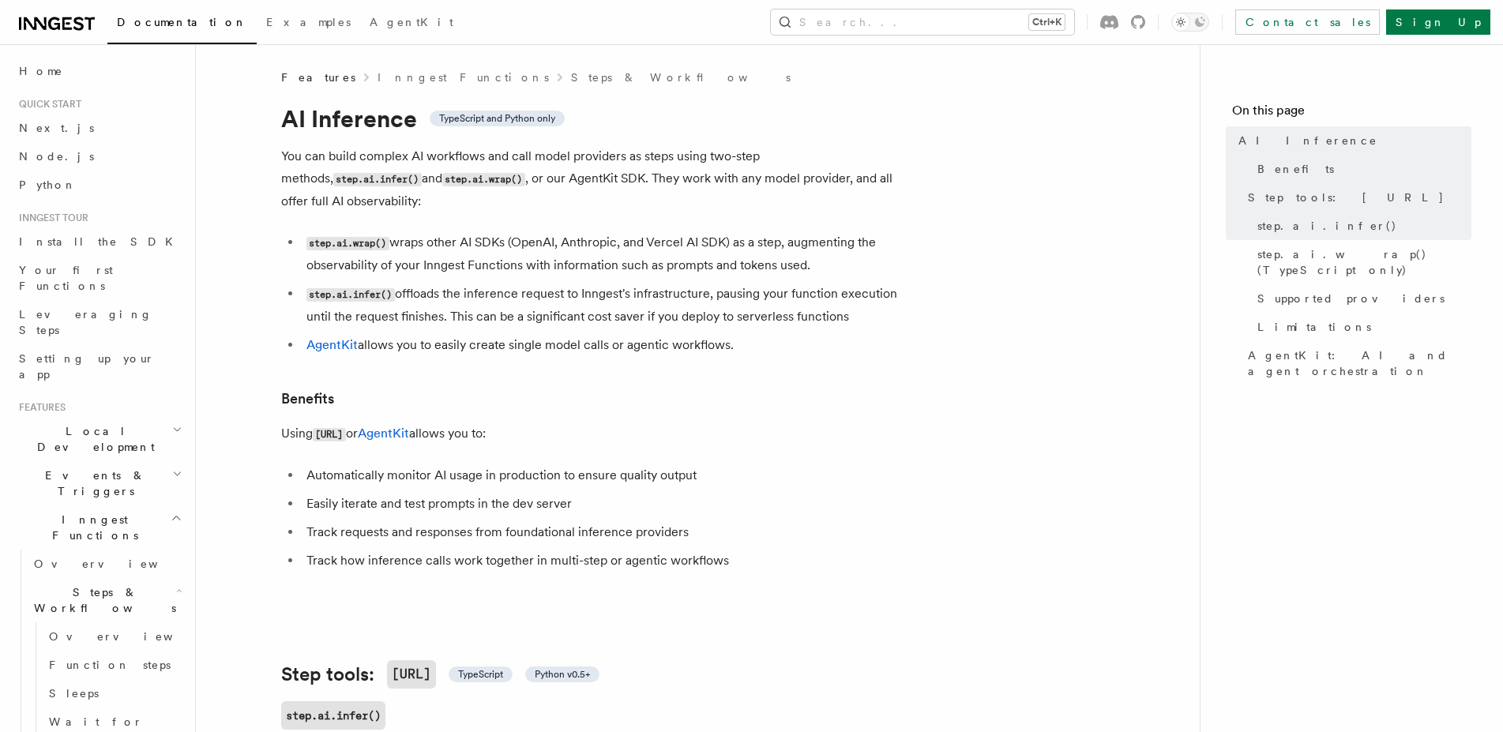
click at [848, 465] on li "Automatically monitor AI usage in production to ensure quality output" at bounding box center [607, 476] width 611 height 22
drag, startPoint x: 310, startPoint y: 485, endPoint x: 690, endPoint y: 492, distance: 380.1
click at [668, 493] on li "Easily iterate and test prompts in the dev server" at bounding box center [607, 504] width 611 height 22
click at [690, 493] on li "Easily iterate and test prompts in the dev server" at bounding box center [607, 504] width 611 height 22
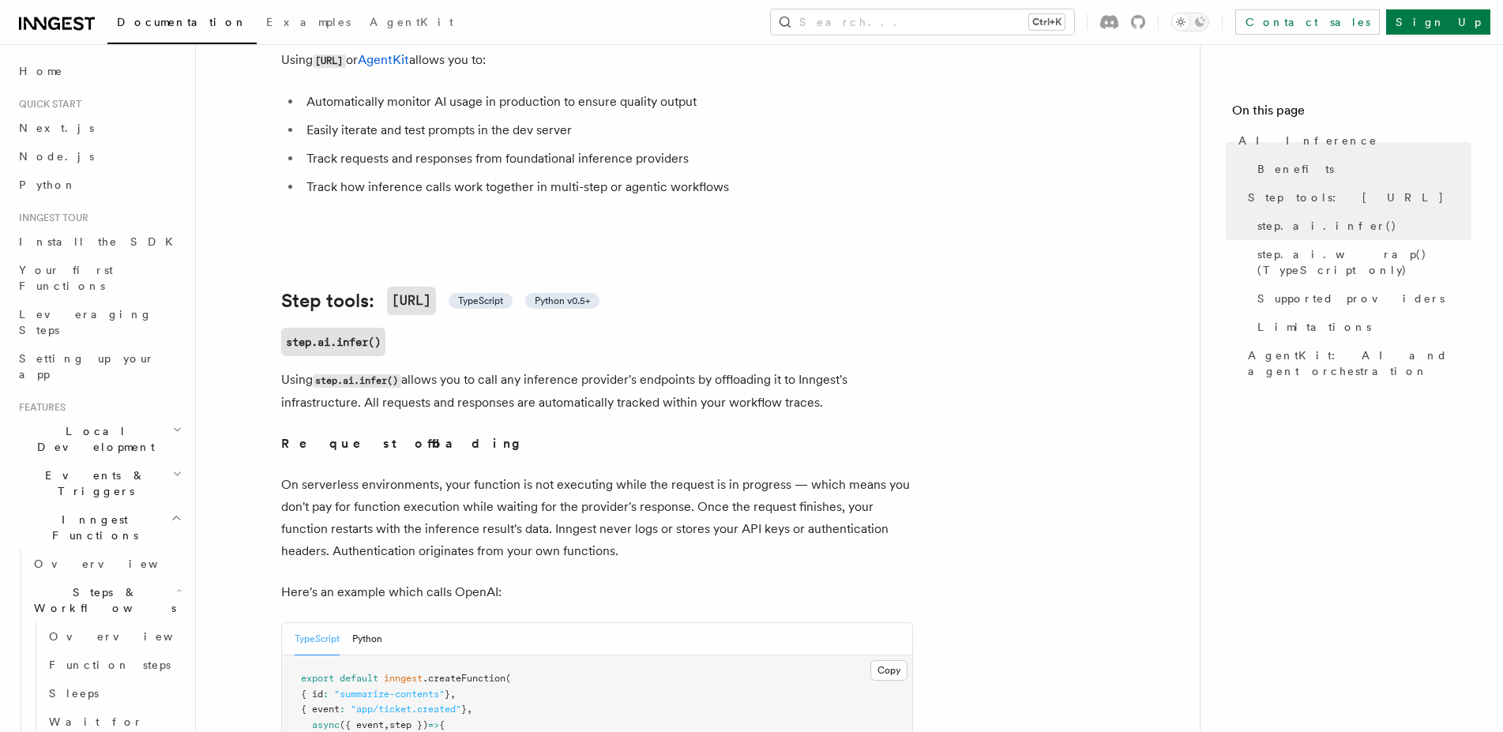
scroll to position [403, 0]
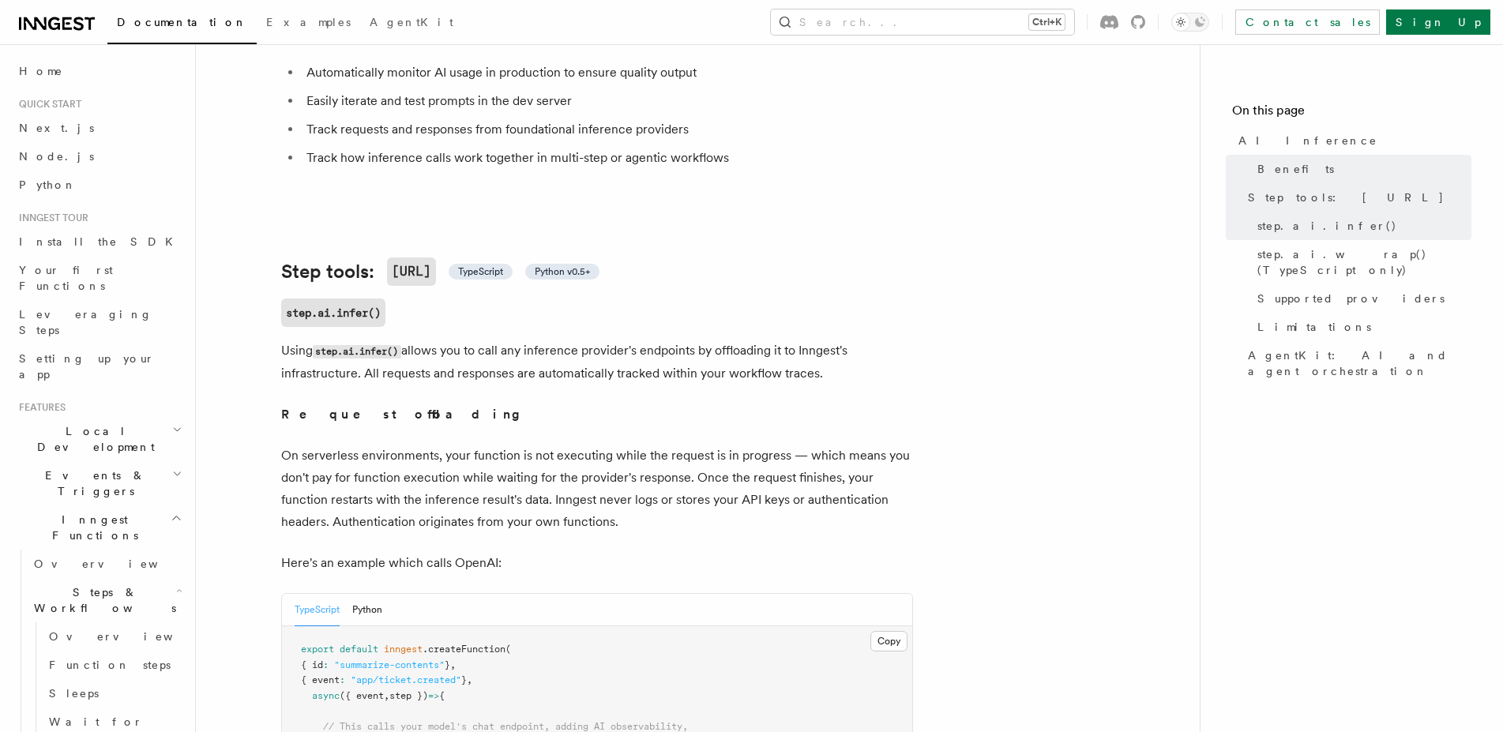
drag, startPoint x: 310, startPoint y: 336, endPoint x: 903, endPoint y: 371, distance: 594.4
drag, startPoint x: 671, startPoint y: 359, endPoint x: 850, endPoint y: 358, distance: 178.5
click at [850, 358] on p "Using step.ai.infer() allows you to call any inference provider's endpoints by …" at bounding box center [597, 362] width 632 height 45
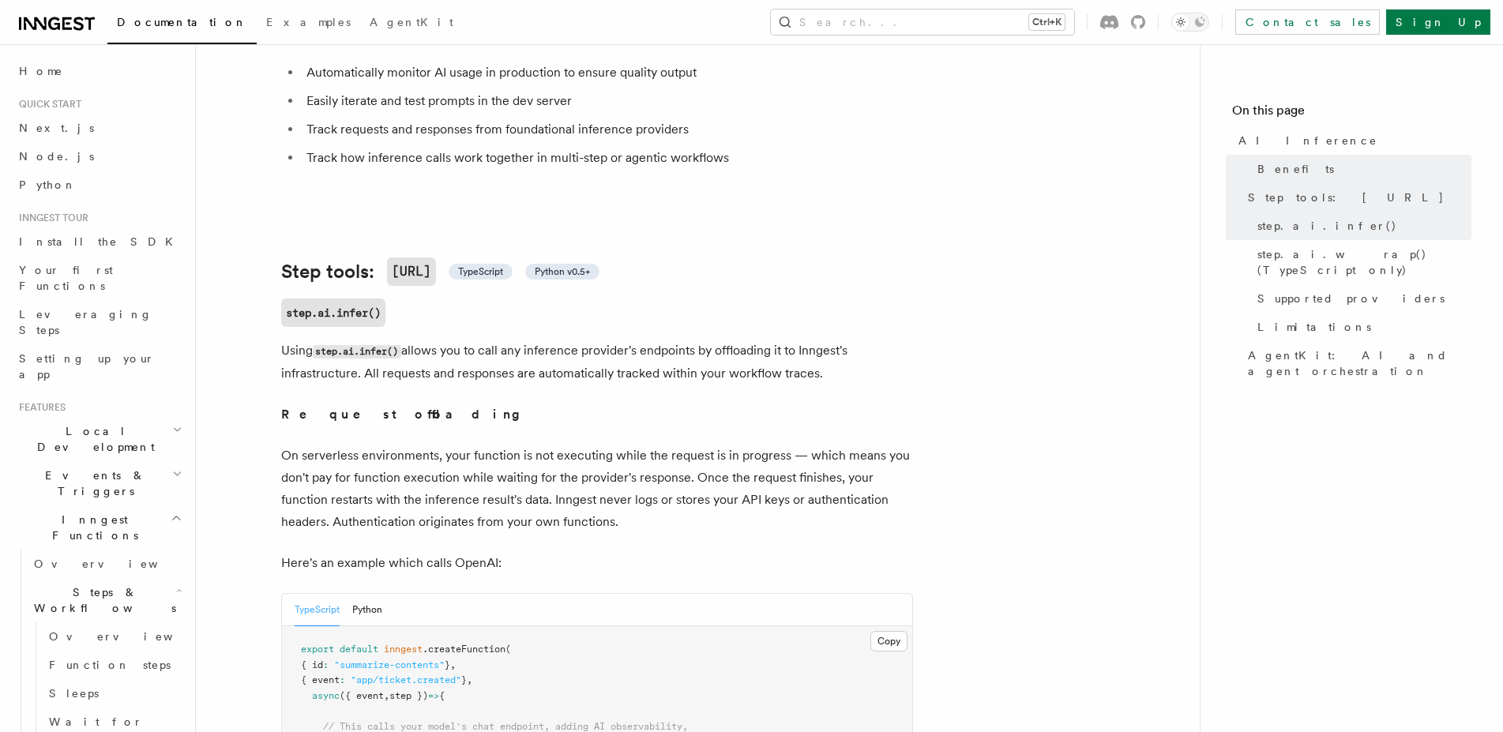
click at [850, 358] on p "Using step.ai.infer() allows you to call any inference provider's endpoints by …" at bounding box center [597, 362] width 632 height 45
drag, startPoint x: 363, startPoint y: 397, endPoint x: 487, endPoint y: 400, distance: 124.1
click at [487, 404] on p "Request offloading" at bounding box center [597, 415] width 632 height 22
click at [369, 407] on strong "Request offloading" at bounding box center [406, 414] width 250 height 15
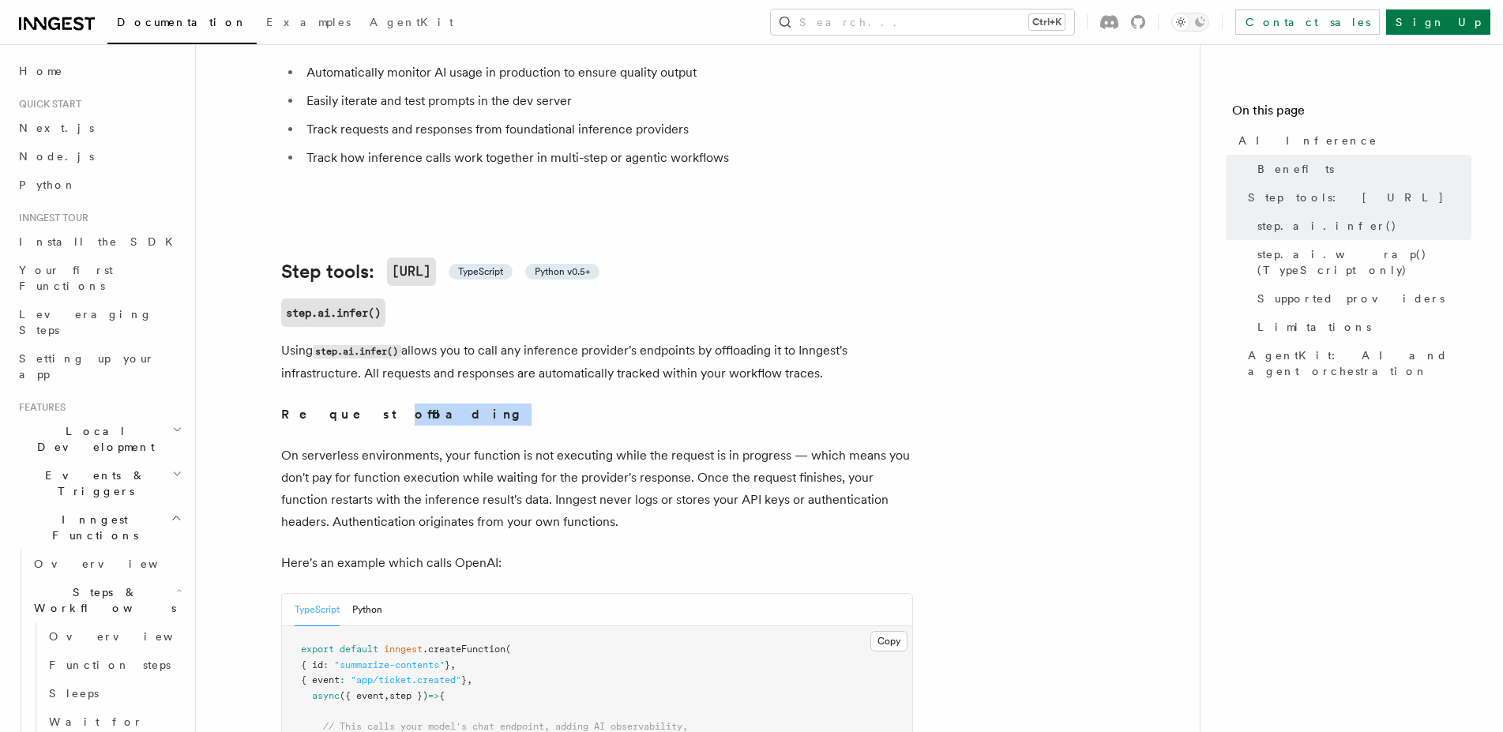
click at [369, 407] on strong "Request offloading" at bounding box center [406, 414] width 250 height 15
click at [289, 407] on strong "Request offloading" at bounding box center [406, 414] width 250 height 15
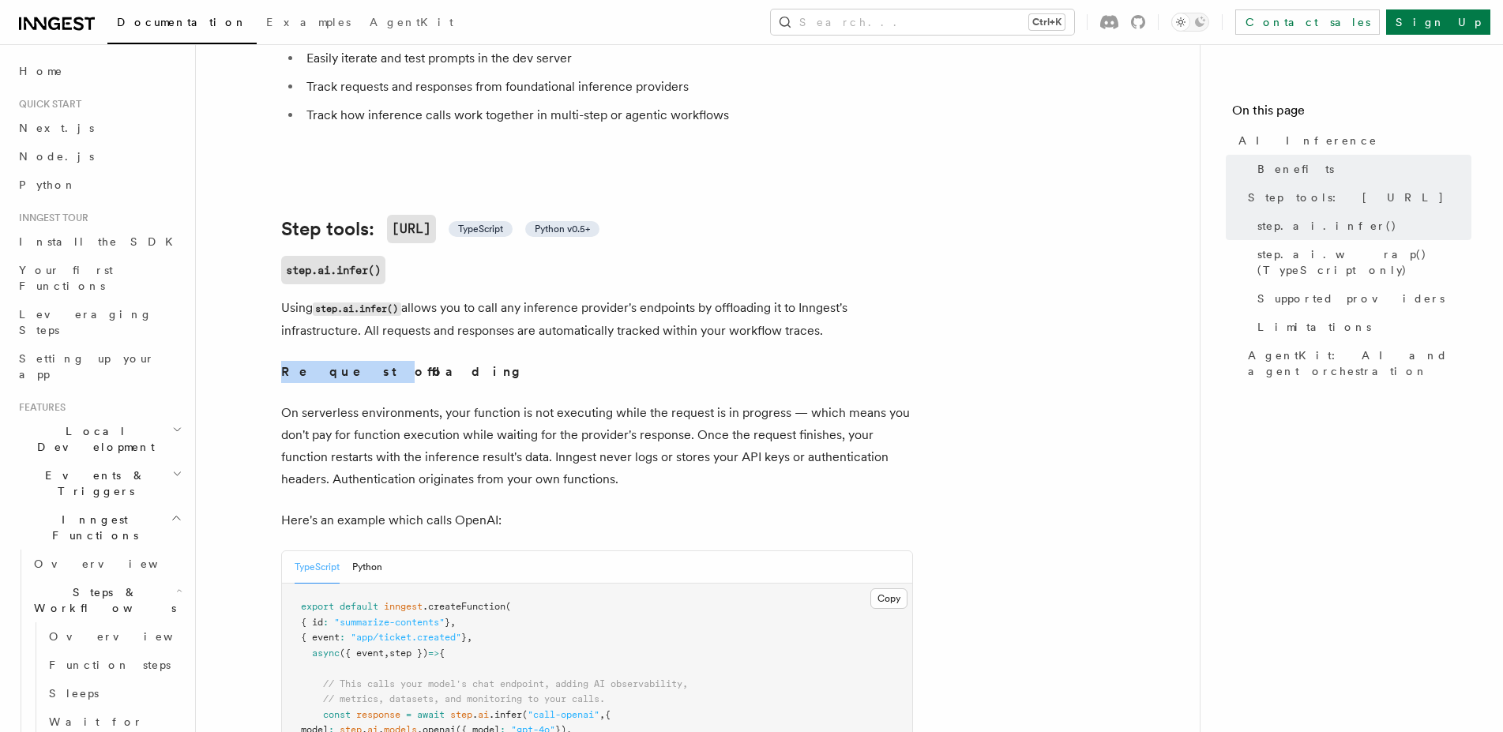
scroll to position [483, 0]
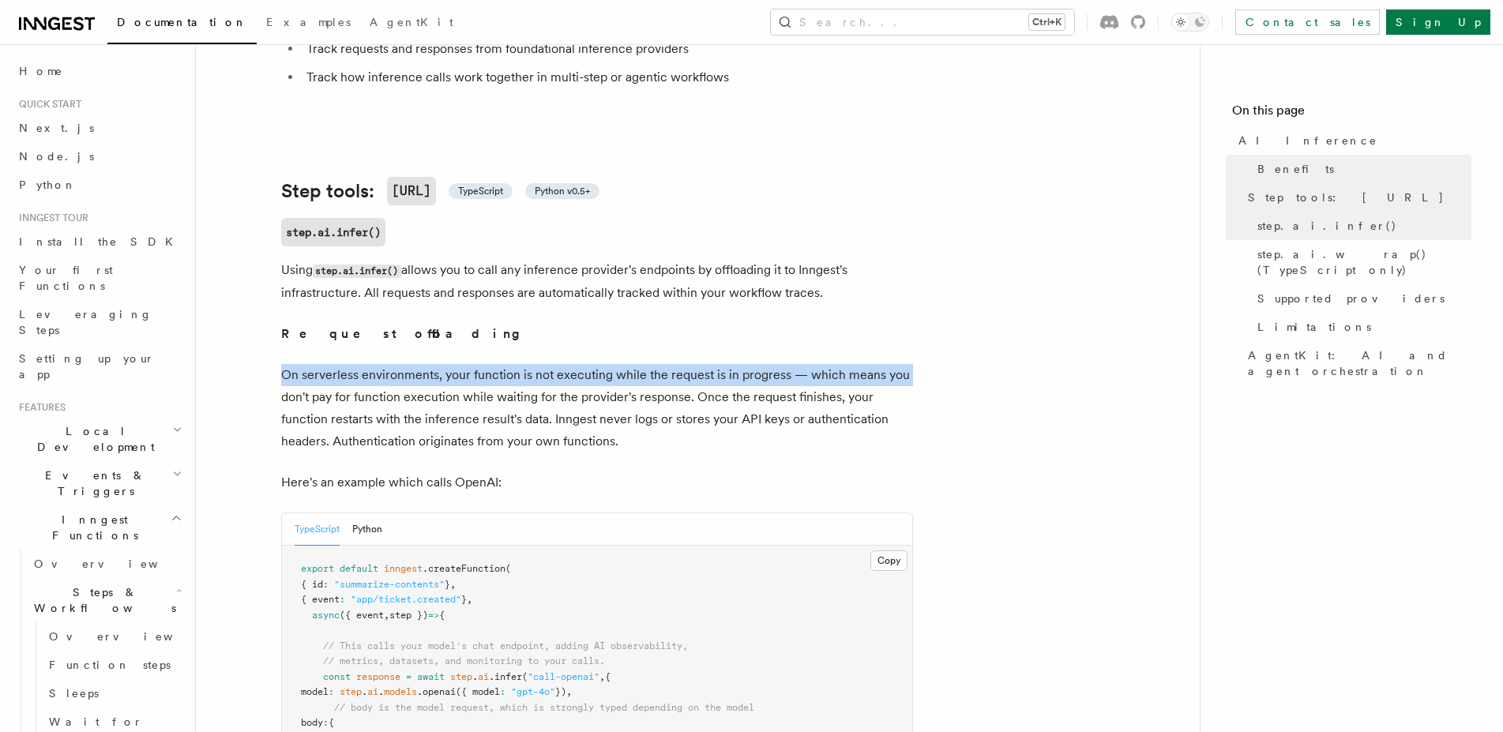
drag, startPoint x: 285, startPoint y: 361, endPoint x: 932, endPoint y: 364, distance: 647.0
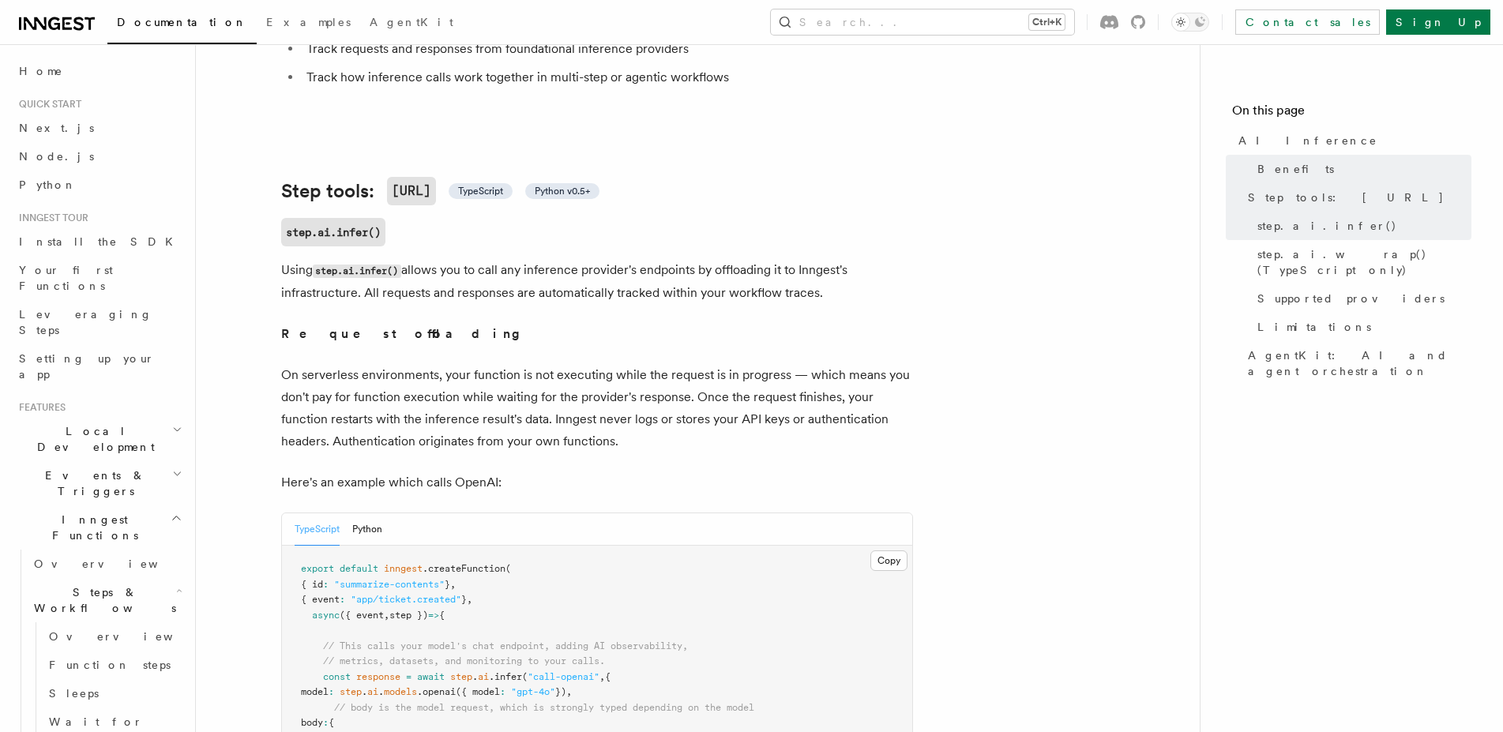
drag, startPoint x: 826, startPoint y: 361, endPoint x: 519, endPoint y: 385, distance: 307.4
click at [519, 385] on p "On serverless environments, your function is not executing while the request is…" at bounding box center [597, 408] width 632 height 88
drag, startPoint x: 455, startPoint y: 359, endPoint x: 818, endPoint y: 364, distance: 363.4
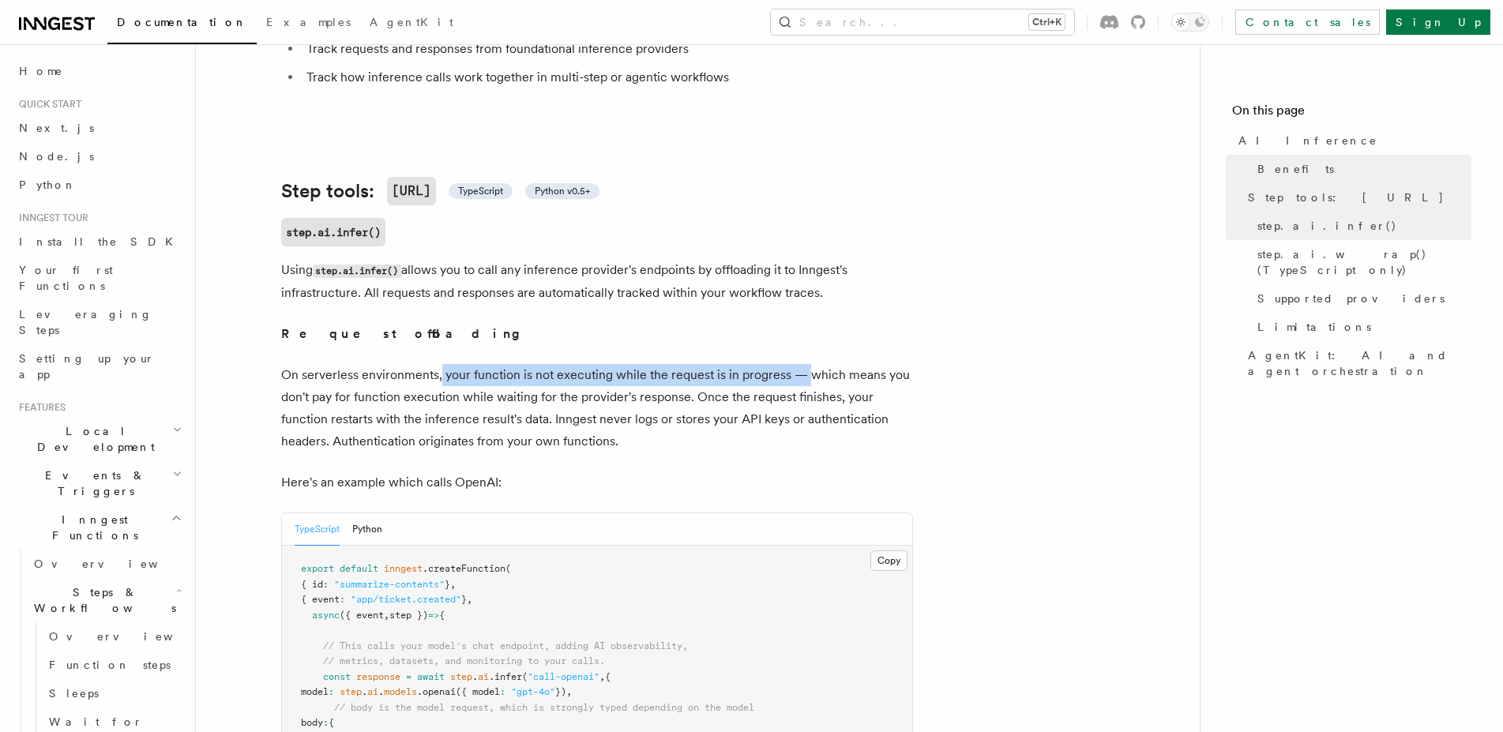
click at [818, 364] on p "On serverless environments, your function is not executing while the request is…" at bounding box center [597, 408] width 632 height 88
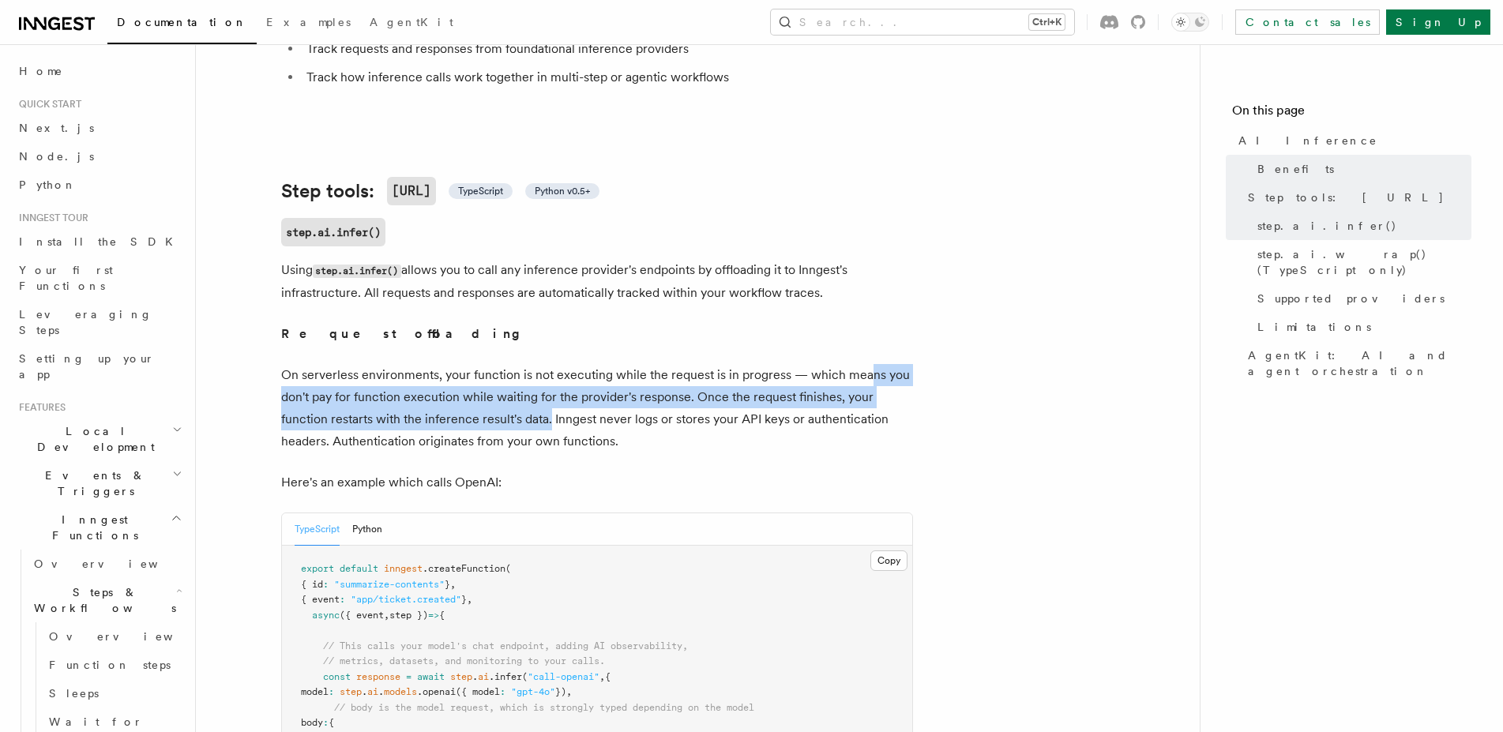
drag, startPoint x: 892, startPoint y: 354, endPoint x: 549, endPoint y: 400, distance: 345.9
click at [549, 400] on p "On serverless environments, your function is not executing while the request is…" at bounding box center [597, 408] width 632 height 88
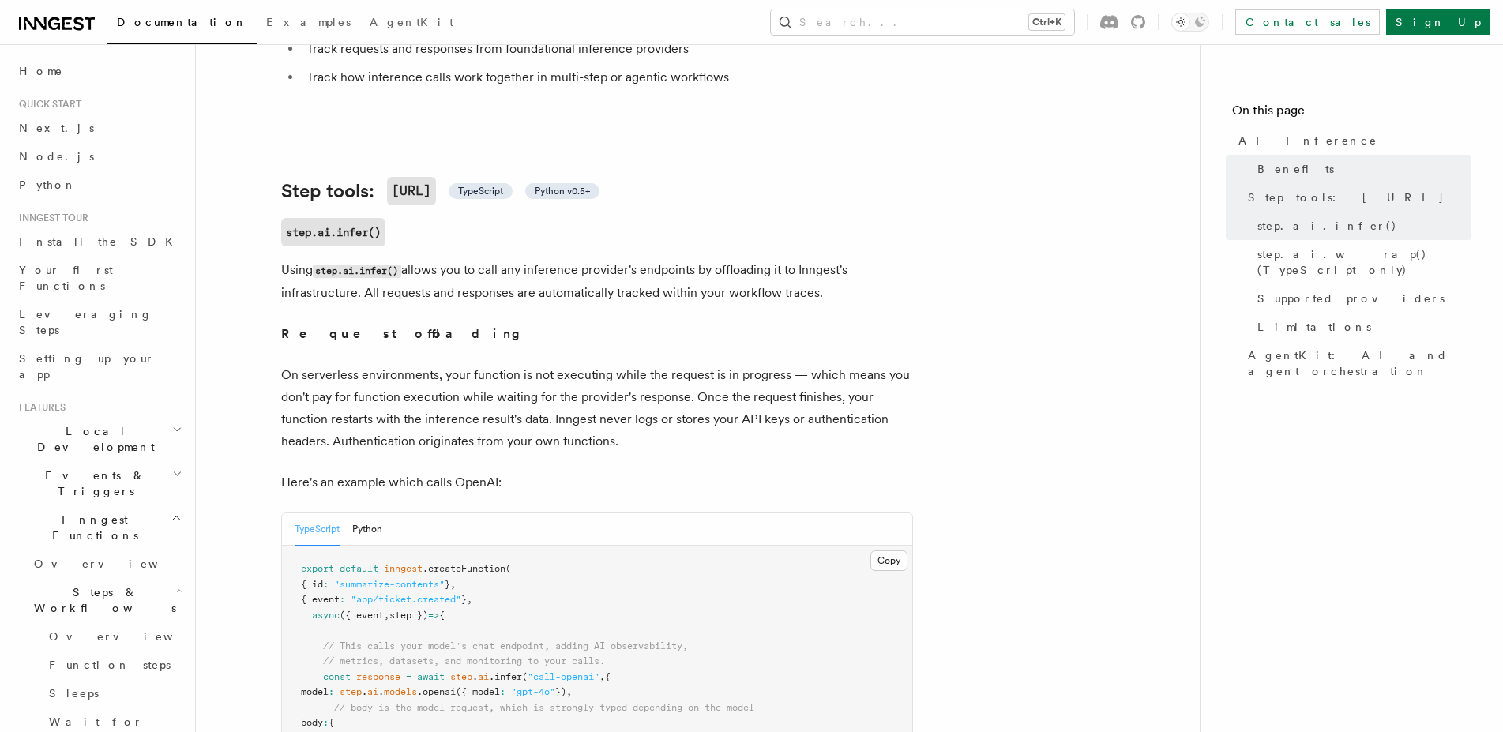
click at [581, 414] on p "On serverless environments, your function is not executing while the request is…" at bounding box center [597, 408] width 632 height 88
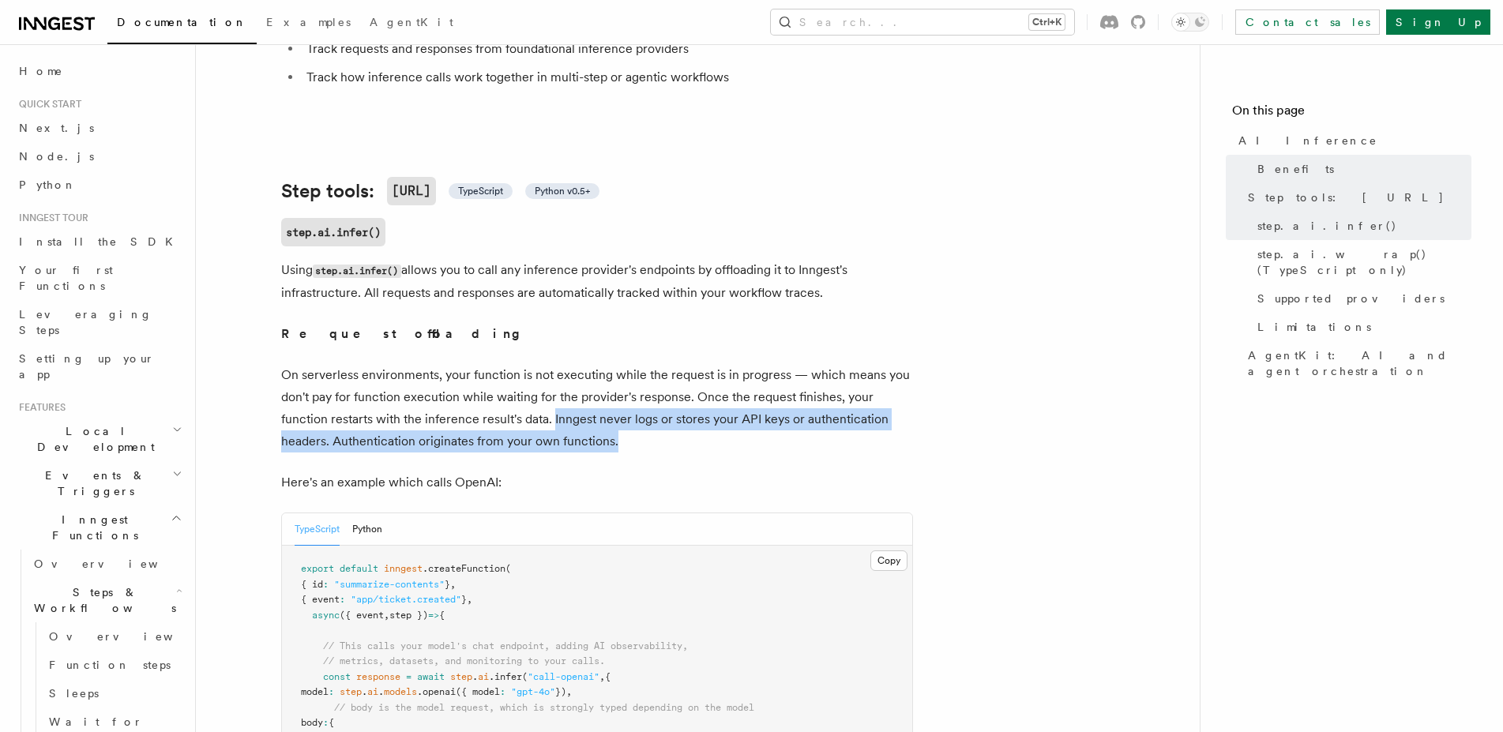
drag, startPoint x: 555, startPoint y: 403, endPoint x: 654, endPoint y: 442, distance: 106.8
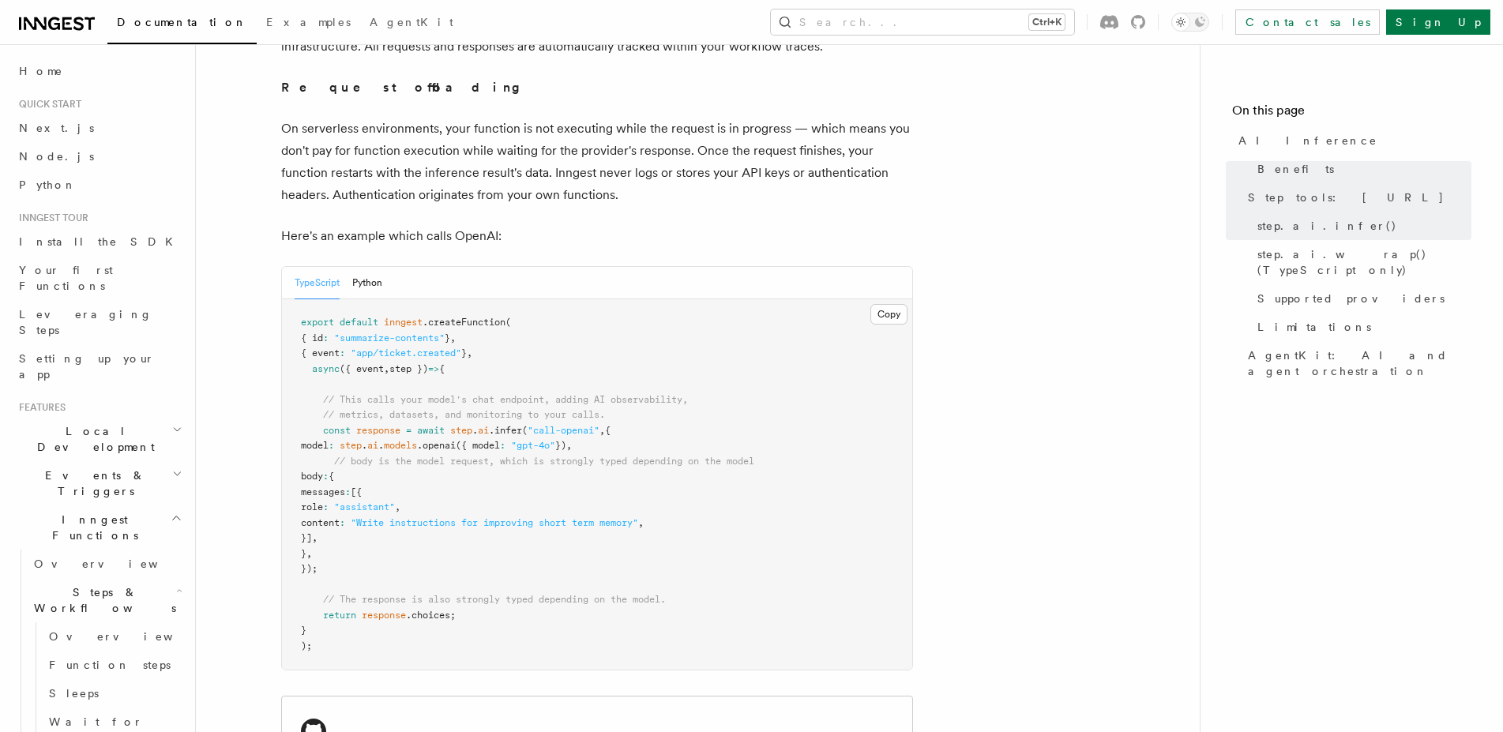
scroll to position [806, 0]
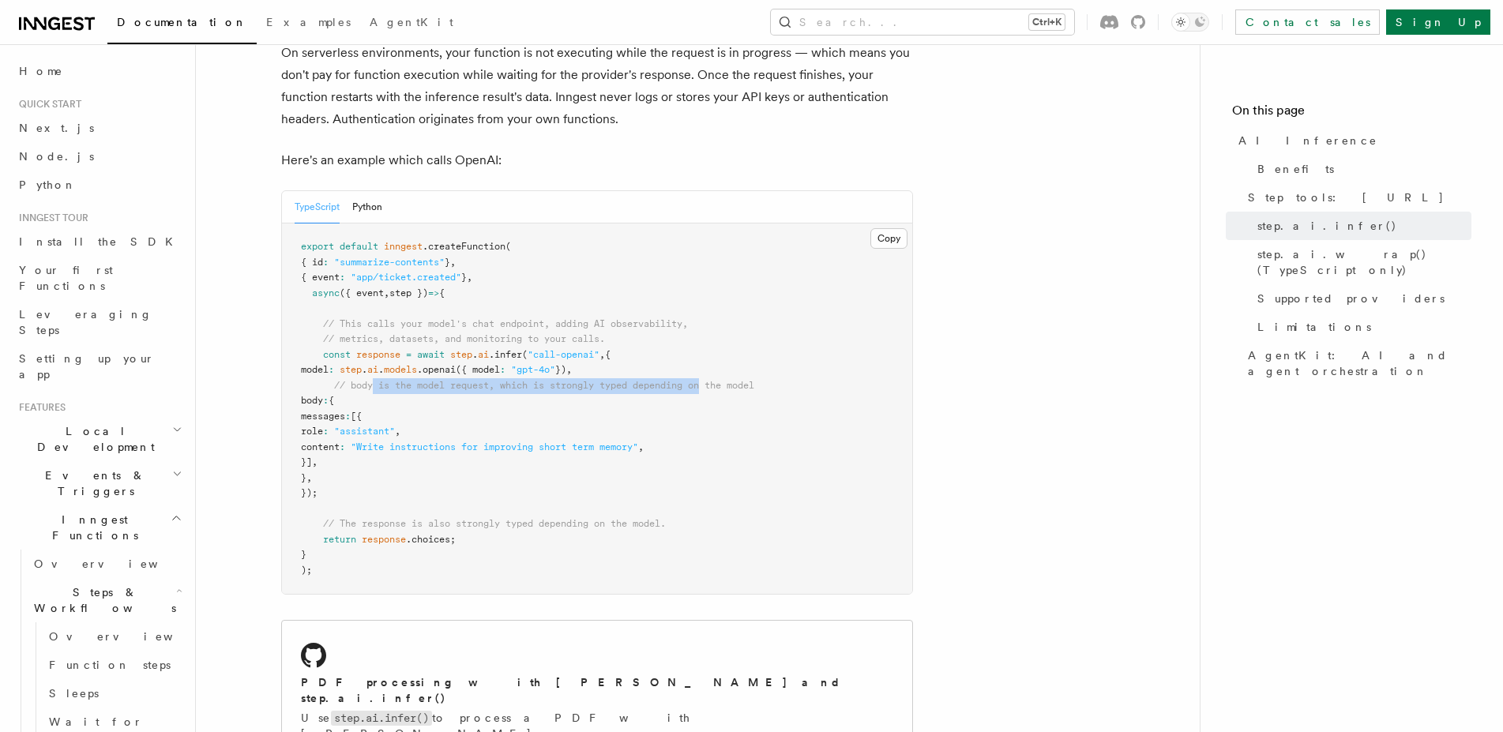
drag, startPoint x: 372, startPoint y: 365, endPoint x: 721, endPoint y: 376, distance: 349.4
click at [717, 376] on pre "export default inngest .createFunction ( { id : "summarize-contents" } , { even…" at bounding box center [597, 409] width 630 height 371
click at [721, 376] on pre "export default inngest .createFunction ( { id : "summarize-contents" } , { even…" at bounding box center [597, 409] width 630 height 371
drag, startPoint x: 421, startPoint y: 349, endPoint x: 616, endPoint y: 355, distance: 195.2
click at [572, 364] on span "model : step . ai . models .openai ({ model : "gpt-4o" }) ," at bounding box center [436, 369] width 271 height 11
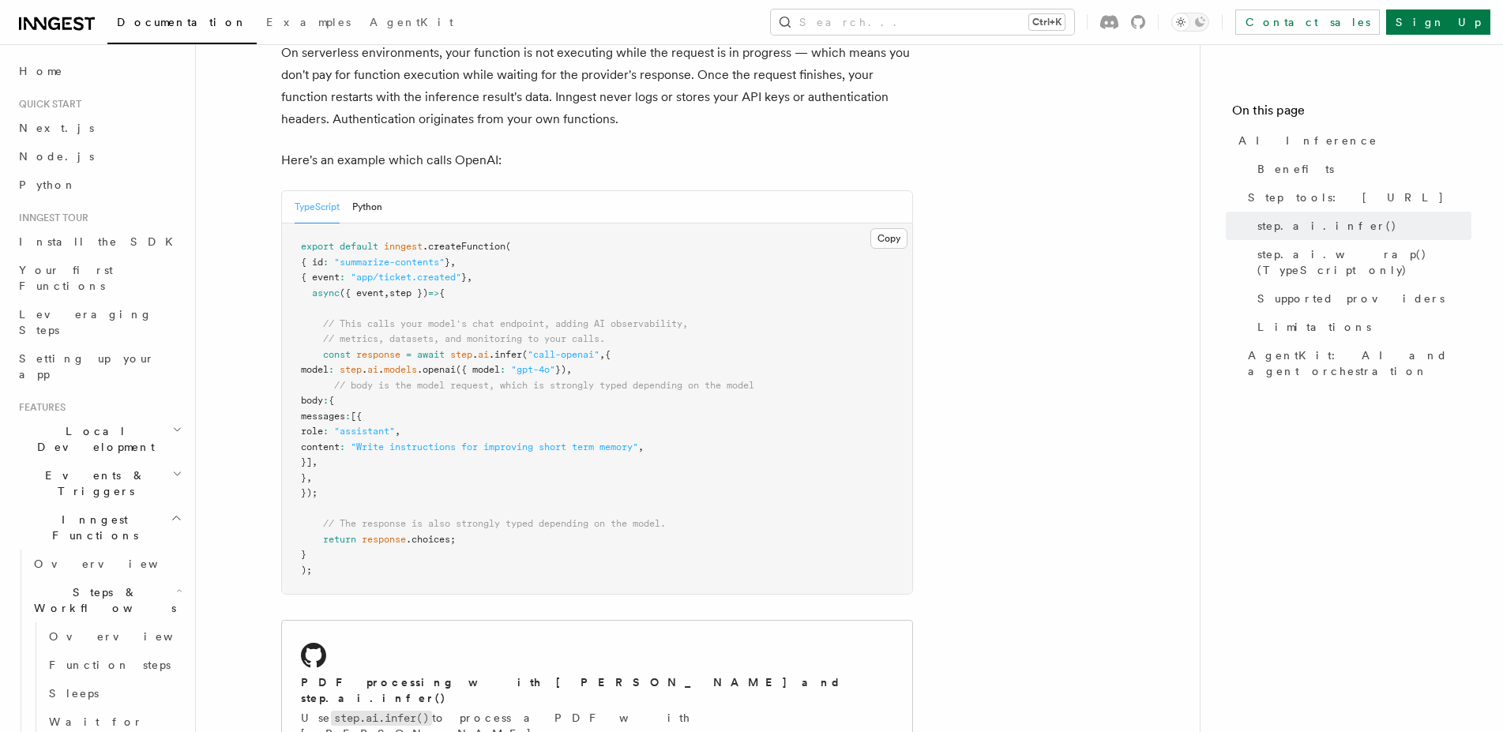
click at [572, 364] on span "," at bounding box center [569, 369] width 6 height 11
drag, startPoint x: 465, startPoint y: 341, endPoint x: 615, endPoint y: 337, distance: 150.2
click at [611, 349] on span "const response = await step . ai .infer ( "call-openai" , {" at bounding box center [456, 354] width 310 height 11
click at [611, 349] on span "{" at bounding box center [608, 354] width 6 height 11
click at [355, 394] on pre "export default inngest .createFunction ( { id : "summarize-contents" } , { even…" at bounding box center [597, 409] width 630 height 371
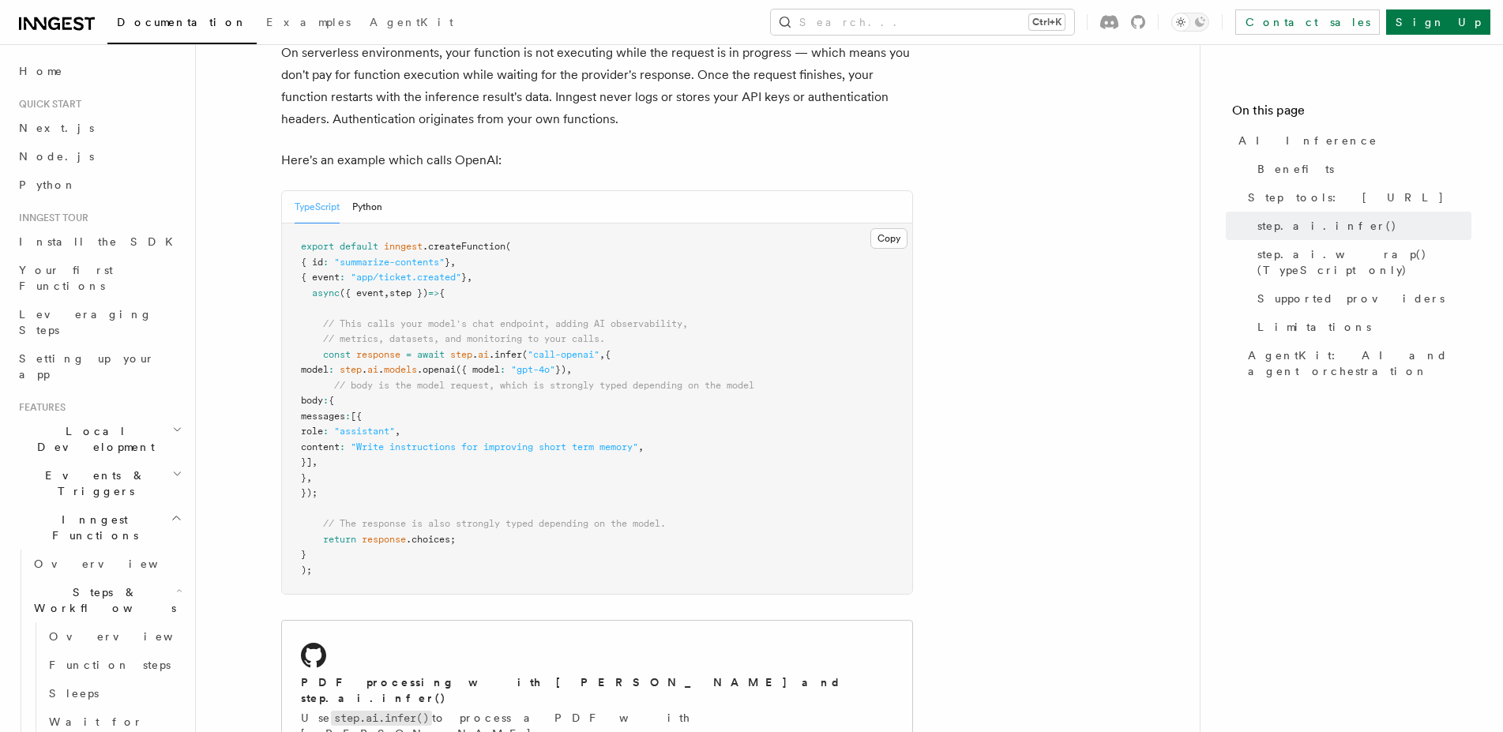
click at [355, 394] on pre "export default inngest .createFunction ( { id : "summarize-contents" } , { even…" at bounding box center [597, 409] width 630 height 371
drag, startPoint x: 434, startPoint y: 299, endPoint x: 704, endPoint y: 310, distance: 269.6
click at [704, 310] on pre "export default inngest .createFunction ( { id : "summarize-contents" } , { even…" at bounding box center [597, 409] width 630 height 371
drag, startPoint x: 358, startPoint y: 329, endPoint x: 628, endPoint y: 324, distance: 270.2
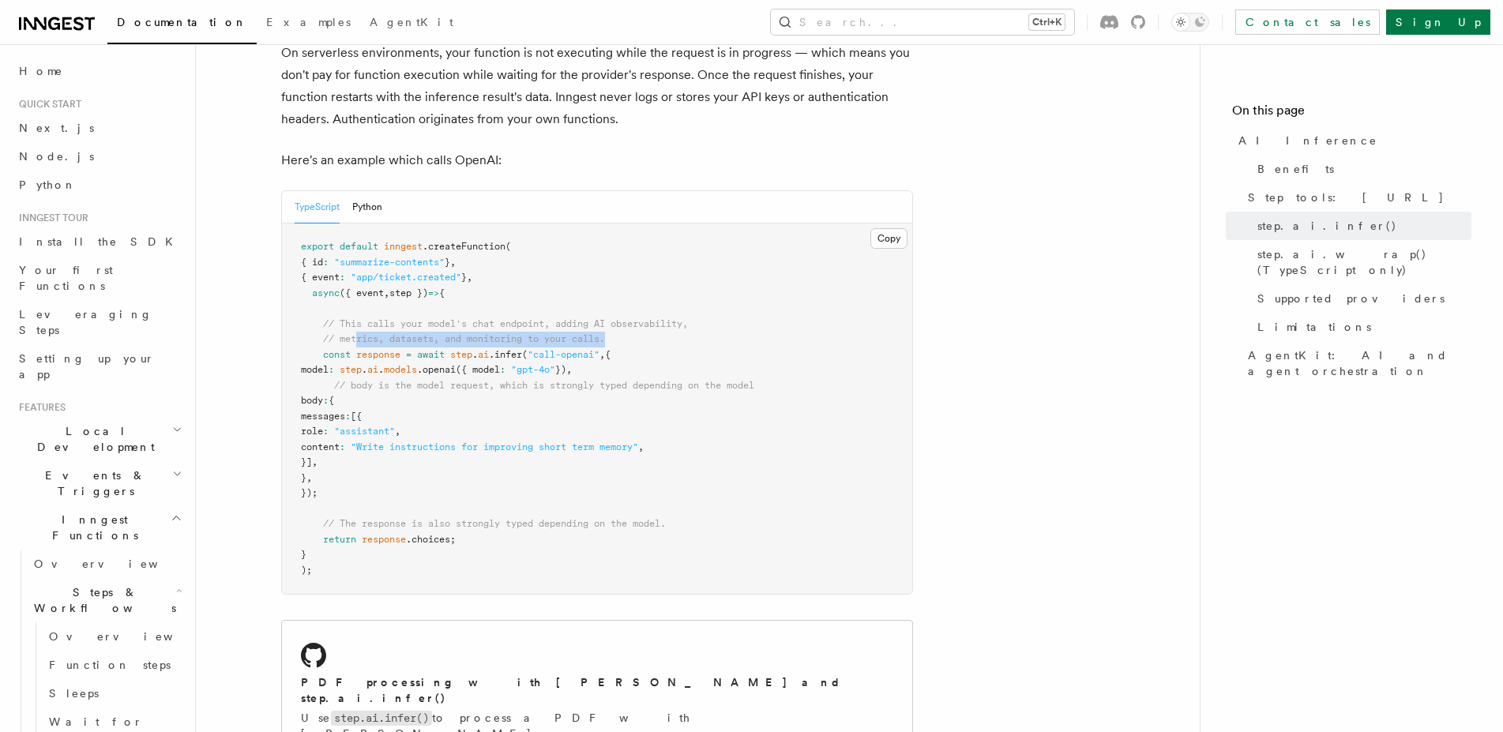
click at [628, 324] on pre "export default inngest .createFunction ( { id : "summarize-contents" } , { even…" at bounding box center [597, 409] width 630 height 371
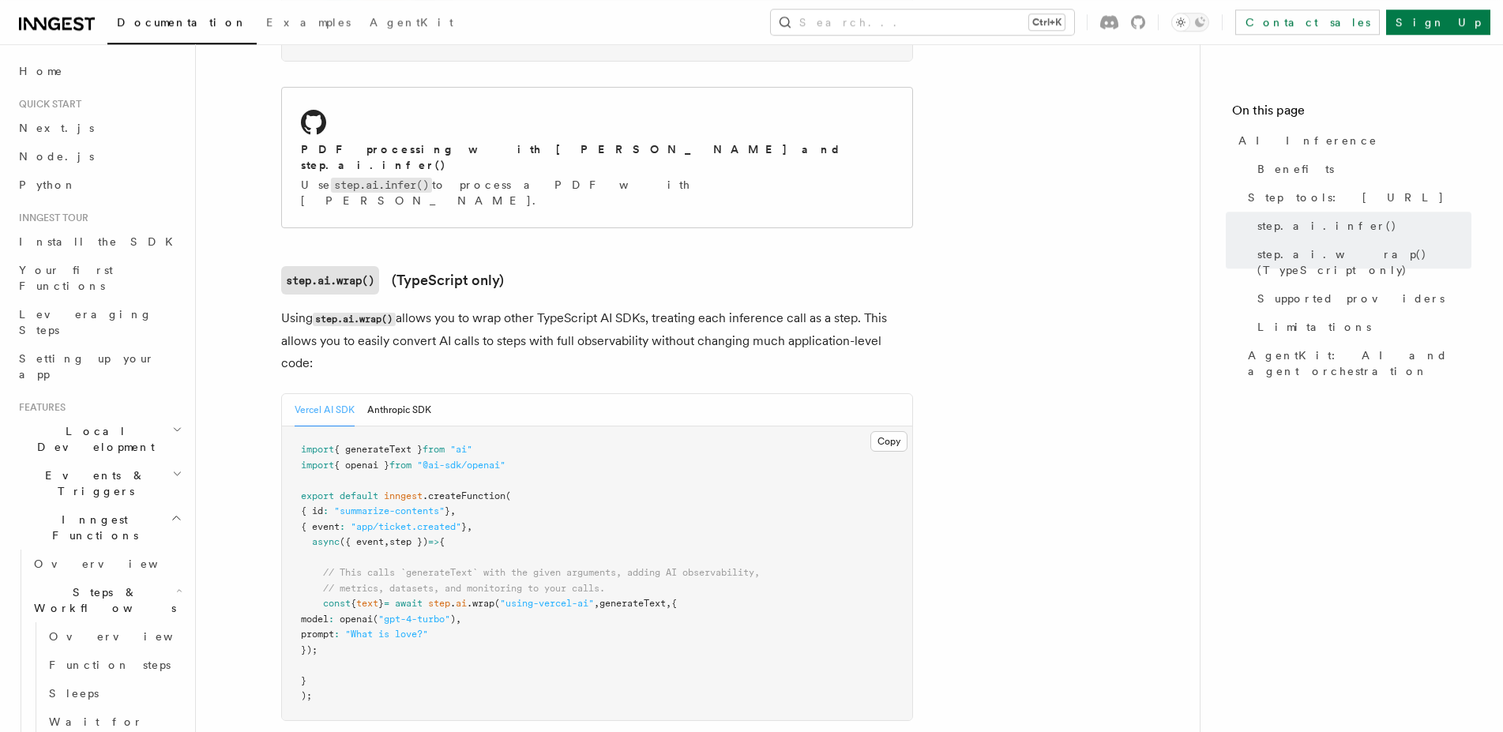
scroll to position [1370, 0]
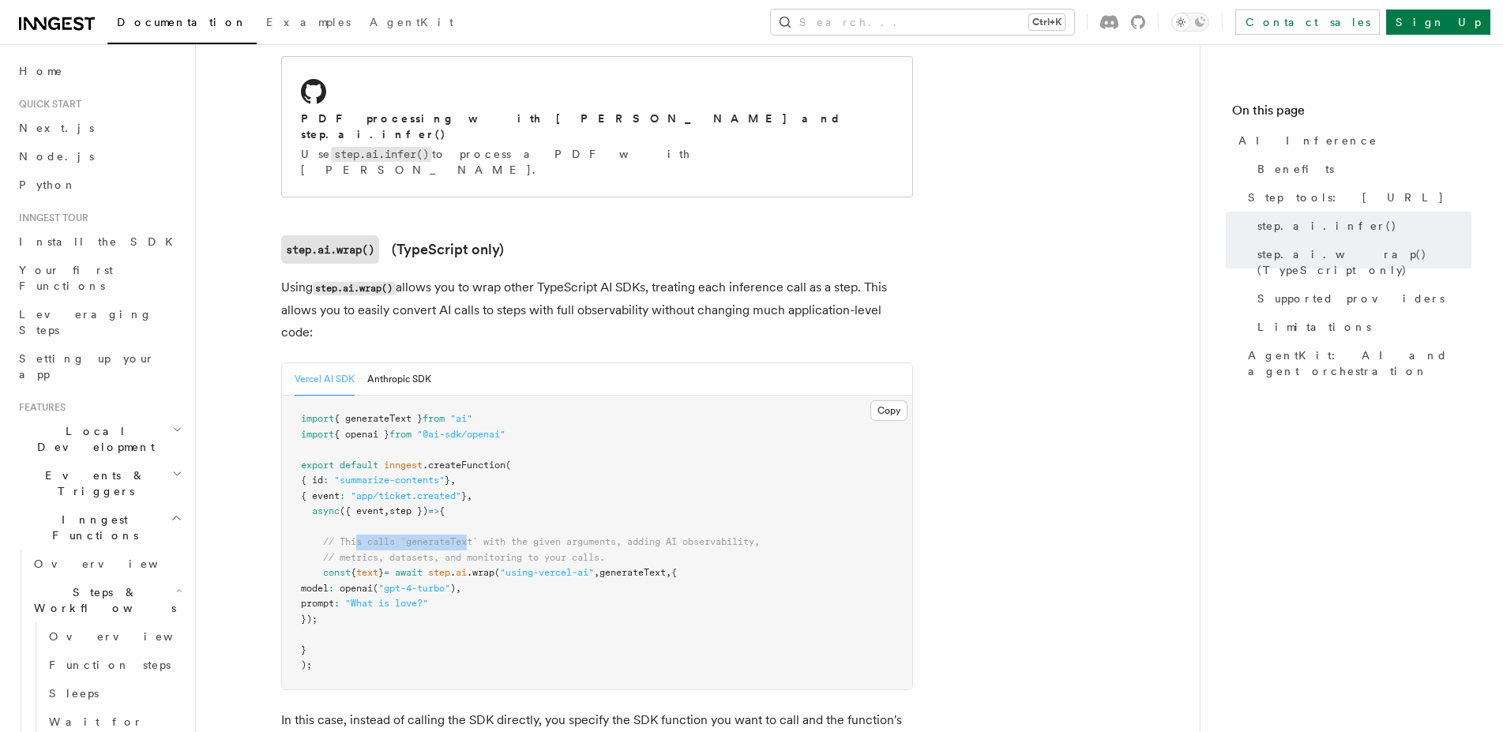
drag, startPoint x: 355, startPoint y: 489, endPoint x: 473, endPoint y: 497, distance: 118.0
click at [473, 497] on pre "import { generateText } from "ai" import { openai } from "@ai-sdk/openai" expor…" at bounding box center [597, 543] width 630 height 294
click at [473, 536] on span "// This calls `generateText` with the given arguments, adding AI observability," at bounding box center [541, 541] width 437 height 11
click at [468, 536] on span "// This calls `generateText` with the given arguments, adding AI observability," at bounding box center [541, 541] width 437 height 11
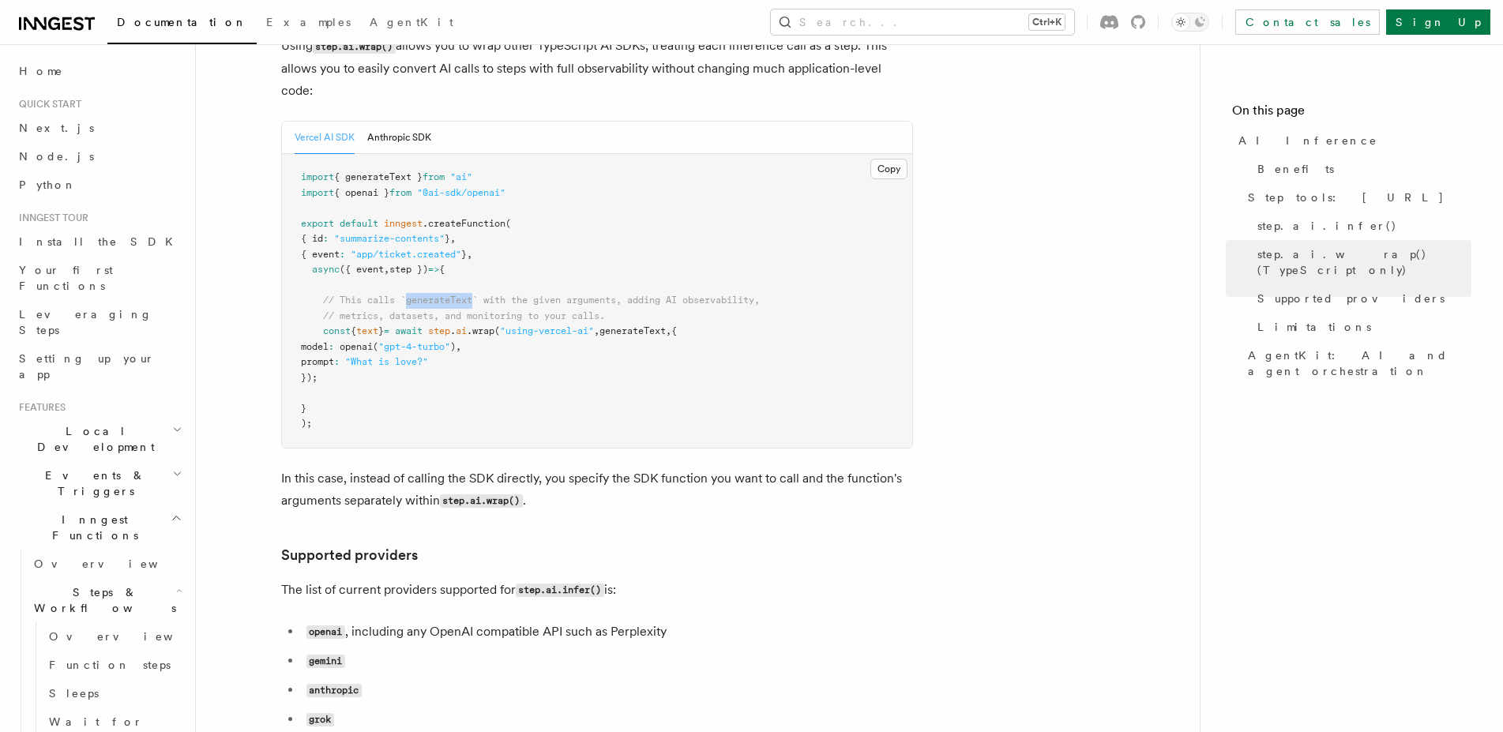
scroll to position [2095, 0]
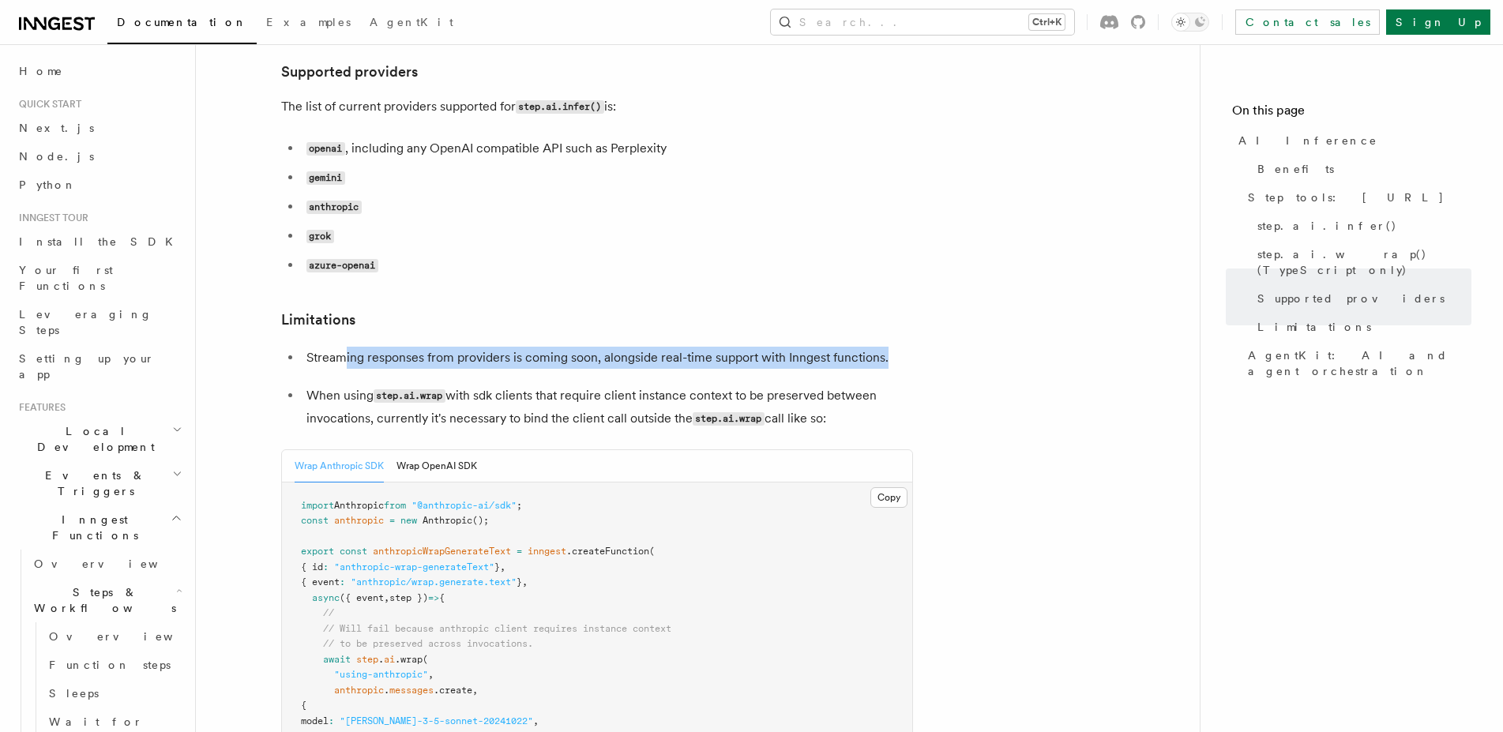
drag, startPoint x: 346, startPoint y: 310, endPoint x: 939, endPoint y: 320, distance: 593.4
click at [939, 320] on article "Features Inngest Functions Steps & Workflows AI Inference TypeScript and Python…" at bounding box center [698, 716] width 954 height 5485
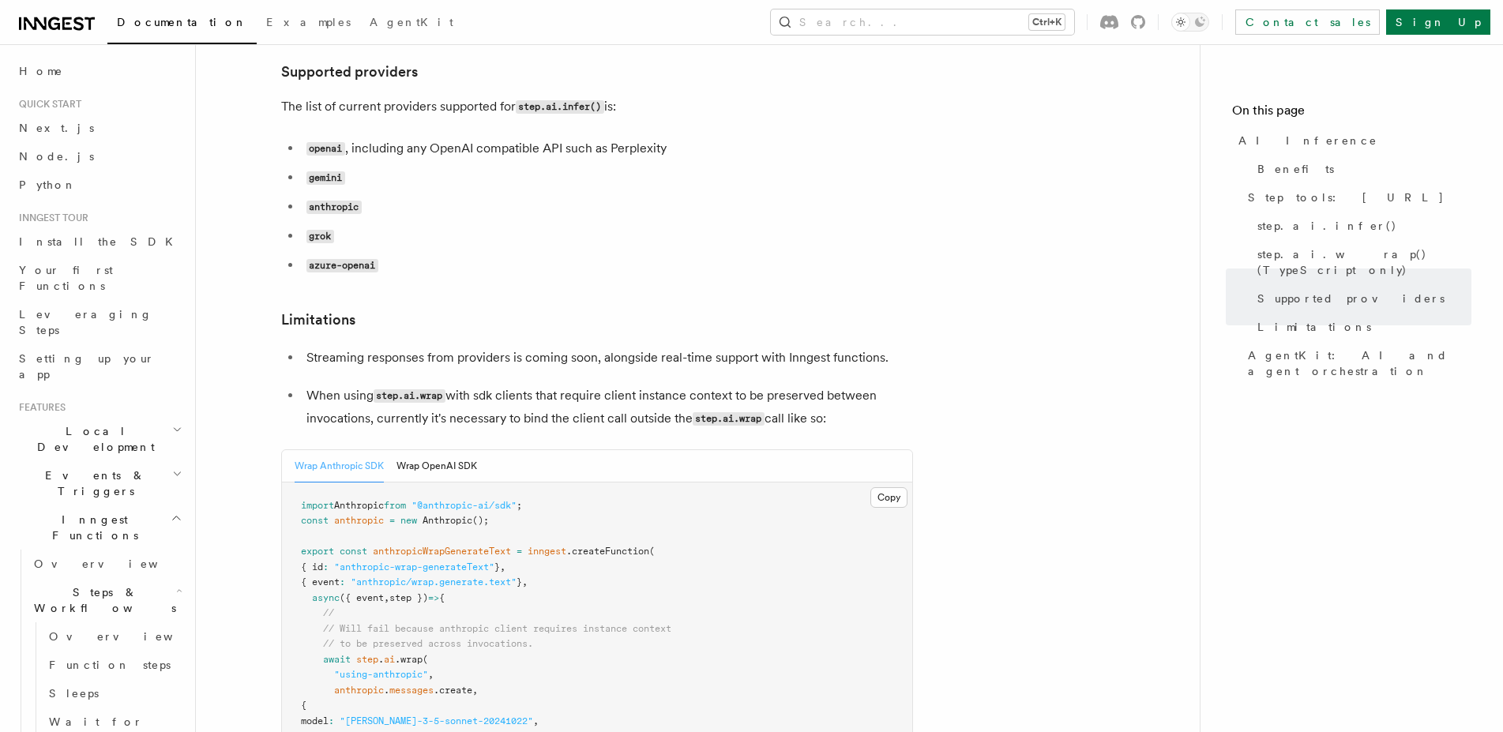
click at [939, 320] on article "Features Inngest Functions Steps & Workflows AI Inference TypeScript and Python…" at bounding box center [698, 716] width 954 height 5485
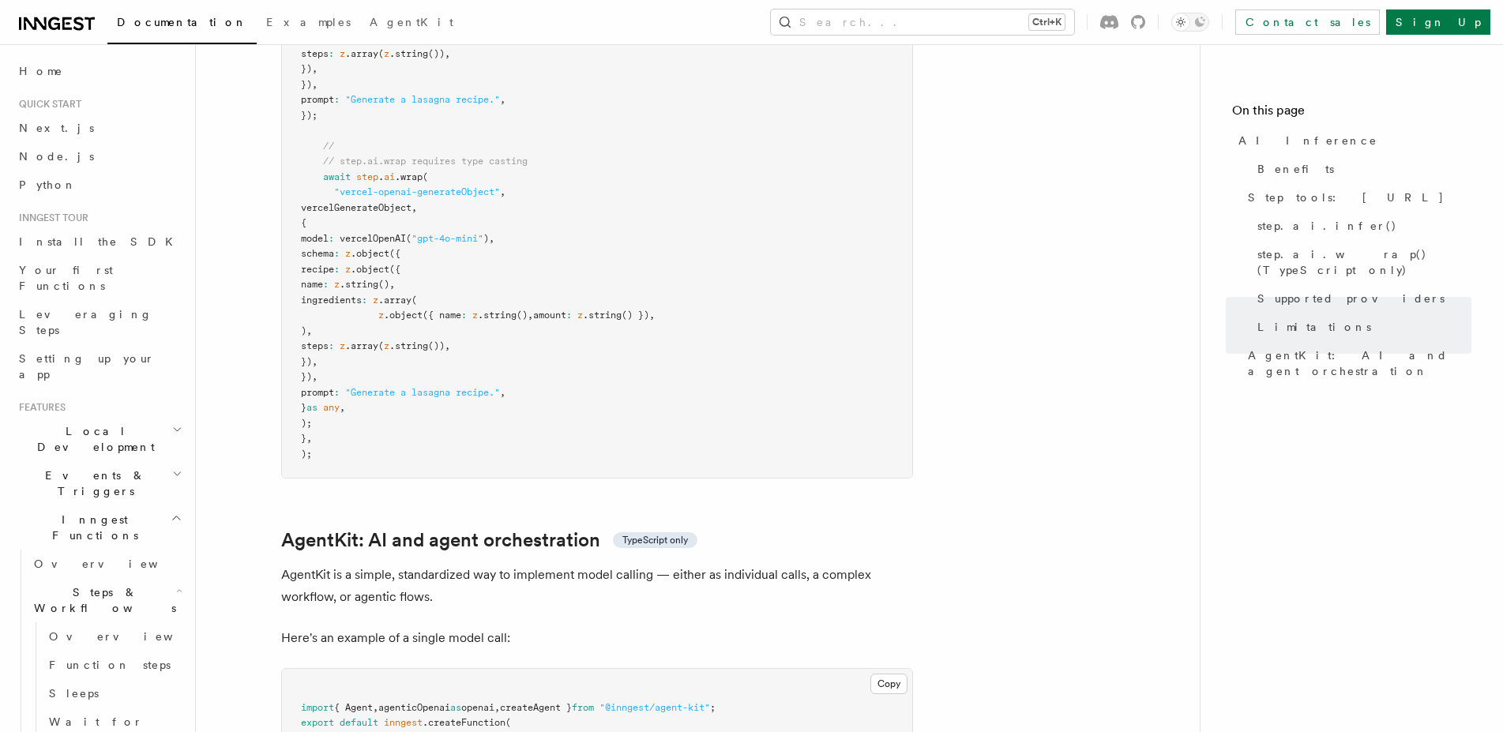
scroll to position [4432, 0]
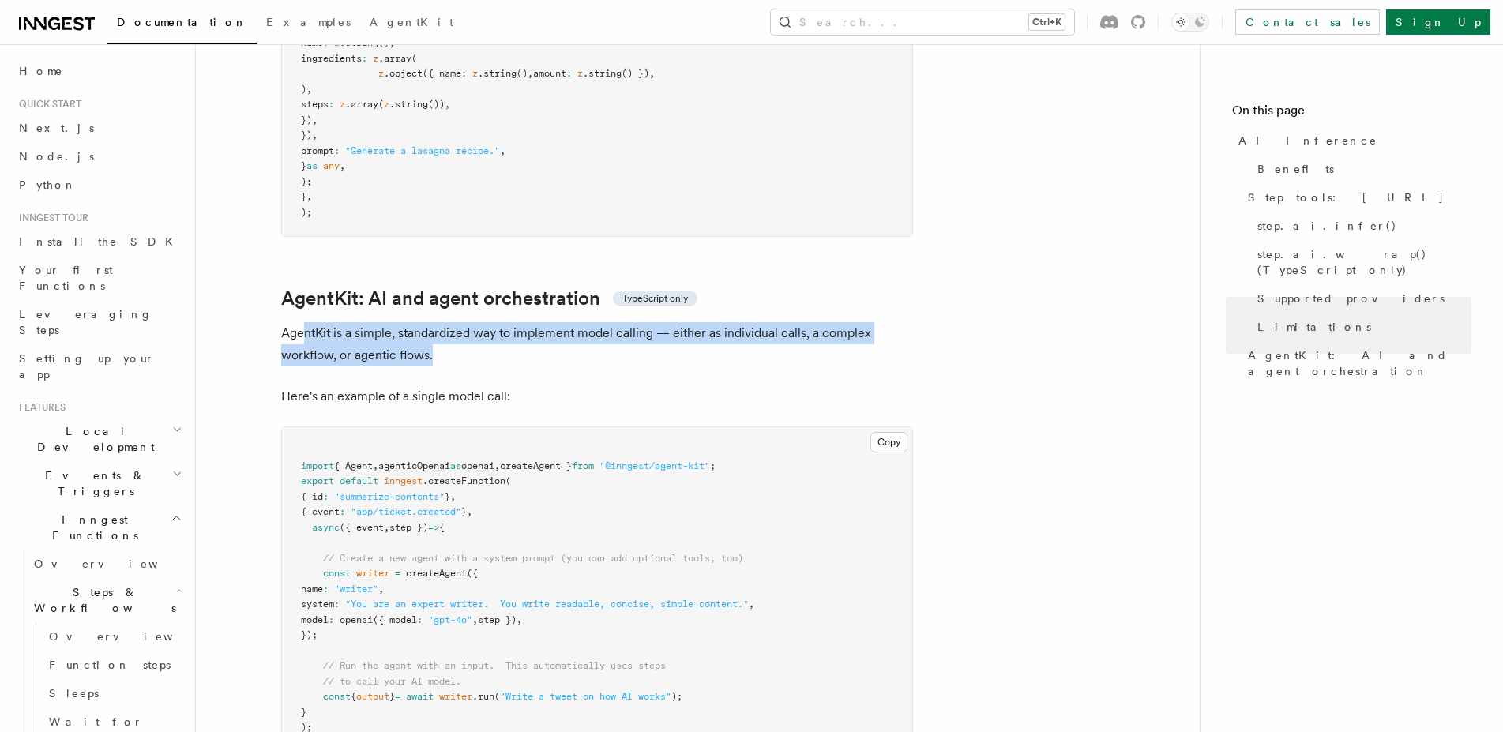
drag, startPoint x: 323, startPoint y: 299, endPoint x: 446, endPoint y: 314, distance: 123.4
click at [446, 322] on p "AgentKit is a simple, standardized way to implement model calling — either as i…" at bounding box center [597, 344] width 632 height 44
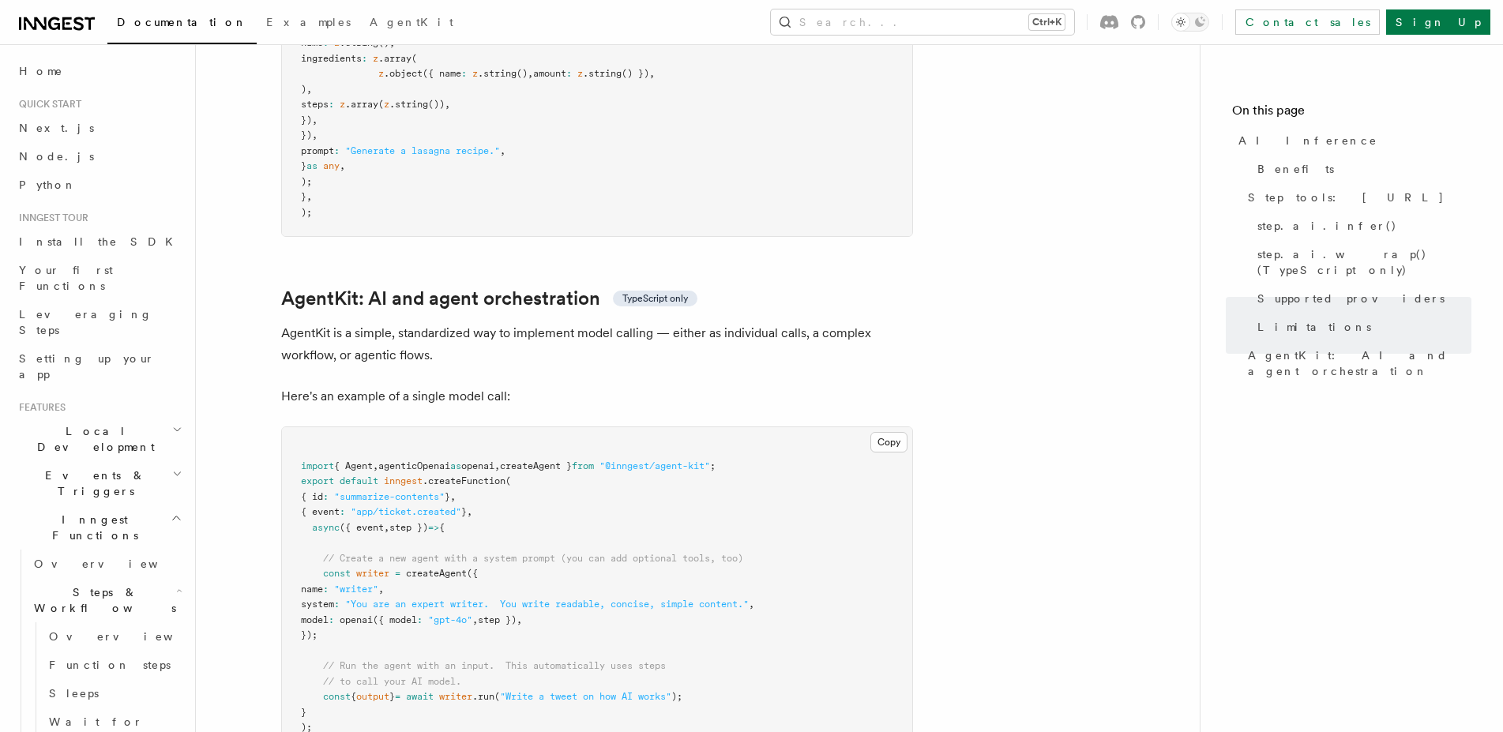
click at [446, 322] on p "AgentKit is a simple, standardized way to implement model calling — either as i…" at bounding box center [597, 344] width 632 height 44
click at [1295, 228] on span "step.ai.infer()" at bounding box center [1328, 226] width 140 height 16
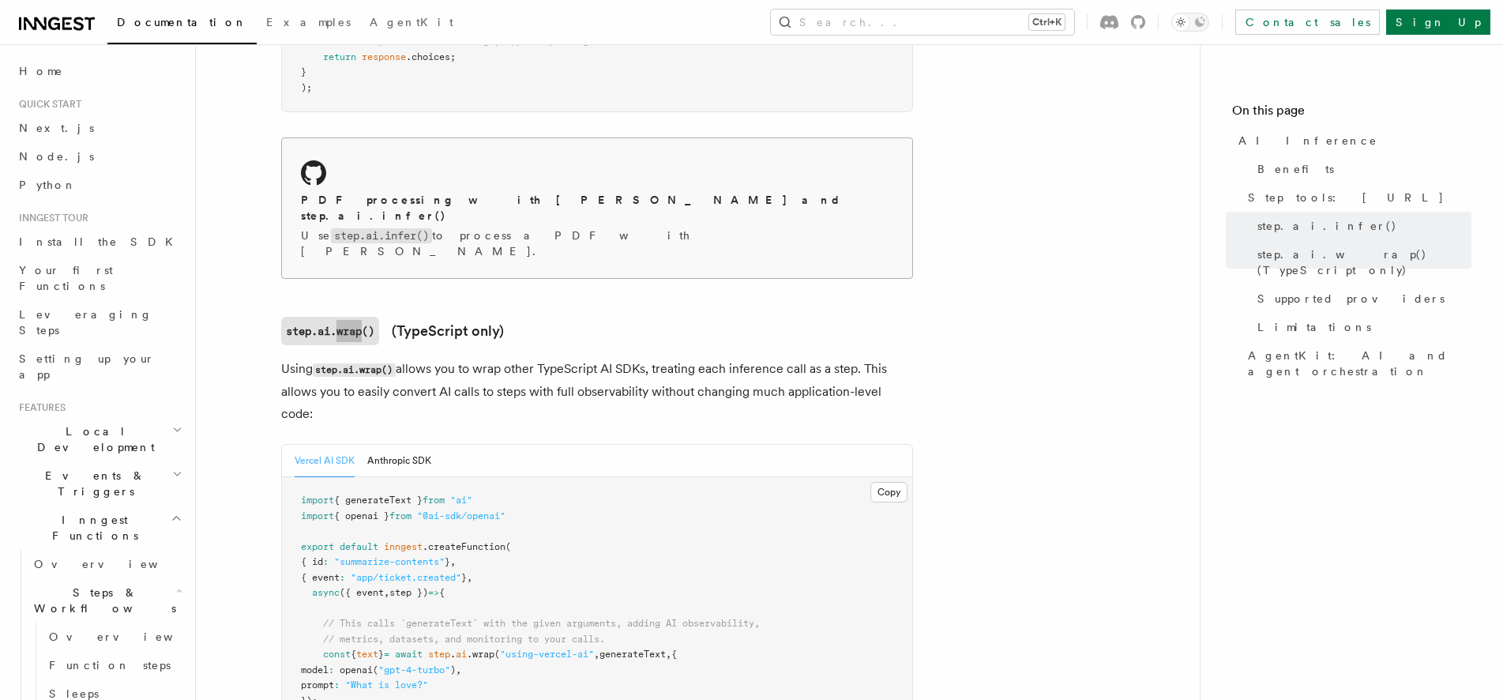
scroll to position [1383, 0]
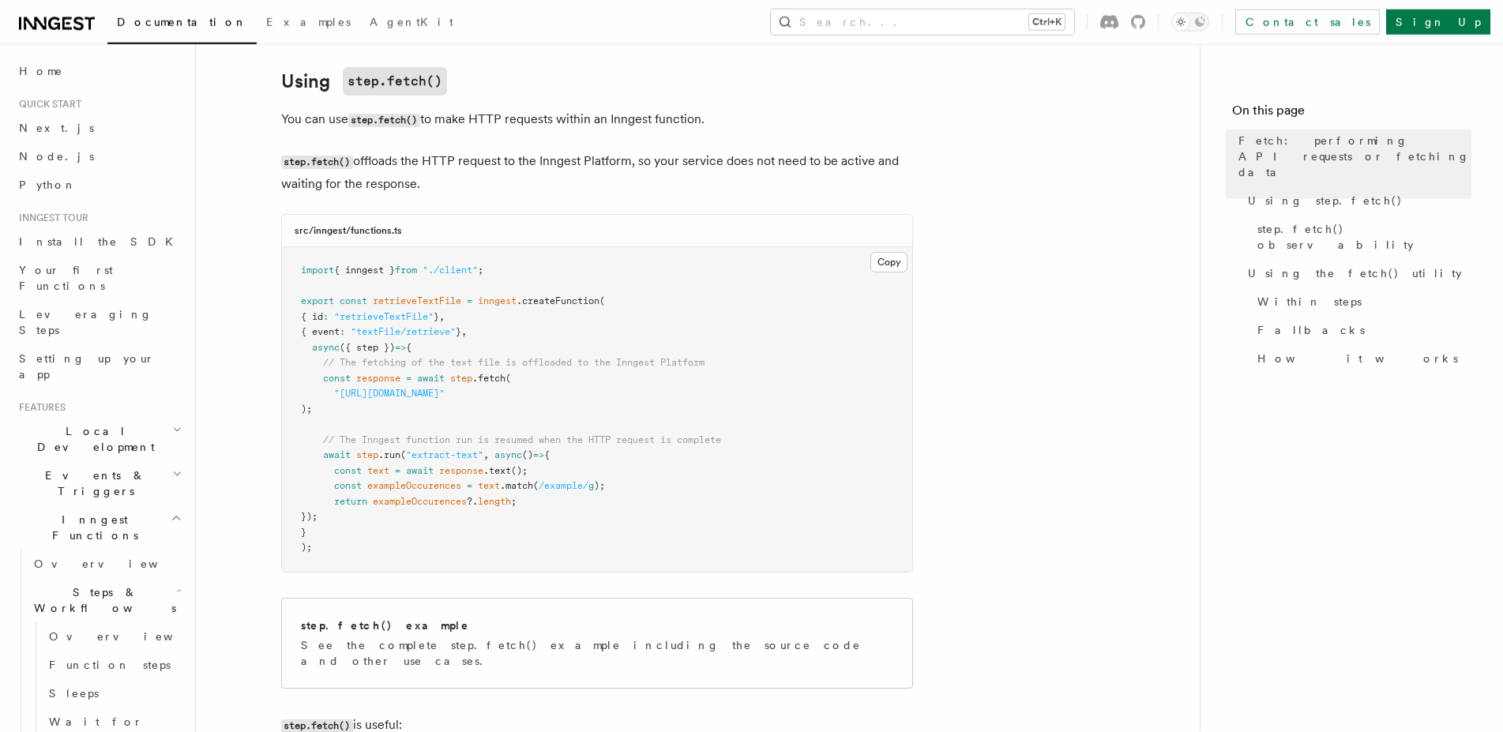
scroll to position [483, 0]
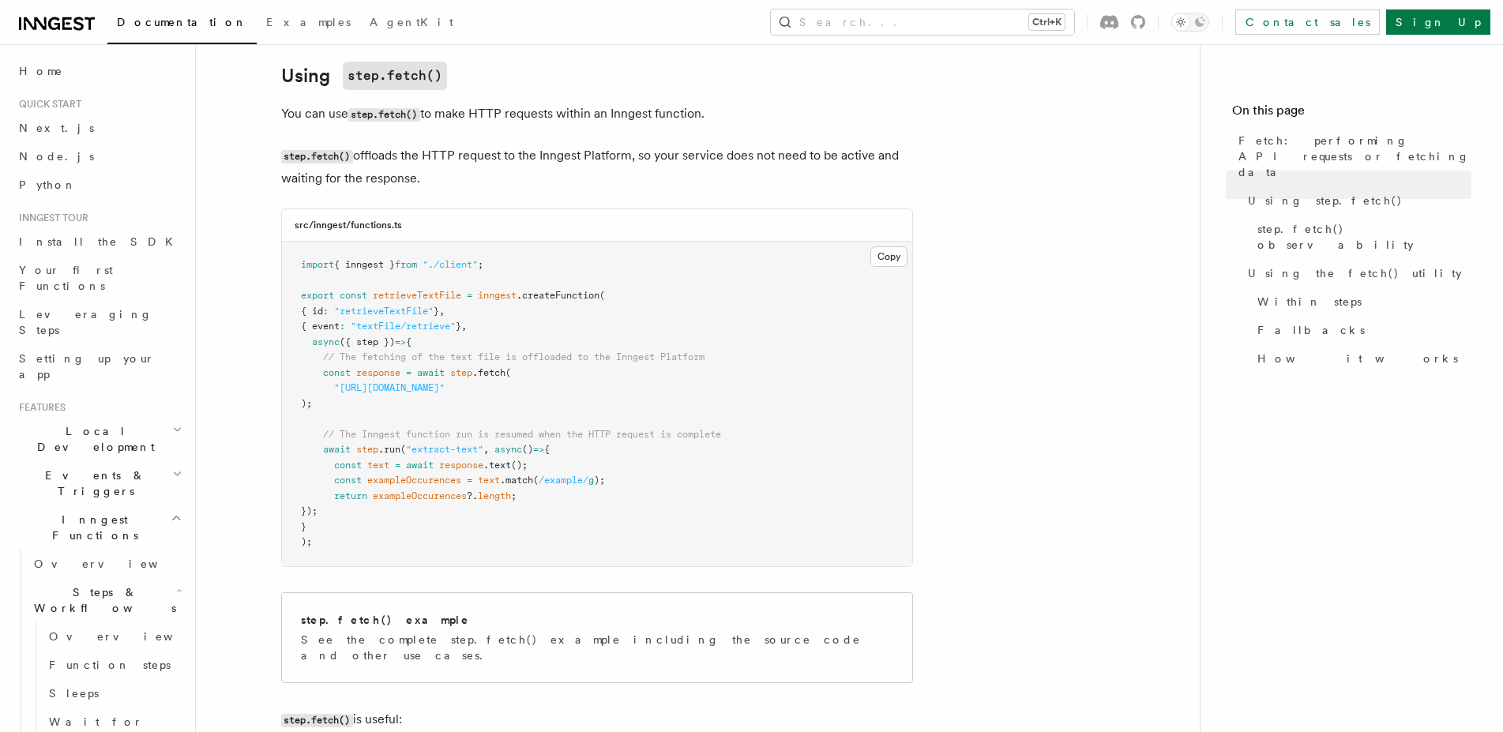
drag, startPoint x: 711, startPoint y: 390, endPoint x: 340, endPoint y: 393, distance: 370.5
click at [340, 393] on span ""https://example-files.online-convert.com/document/txt/example.txt"" at bounding box center [389, 387] width 111 height 11
